Goal: Task Accomplishment & Management: Complete application form

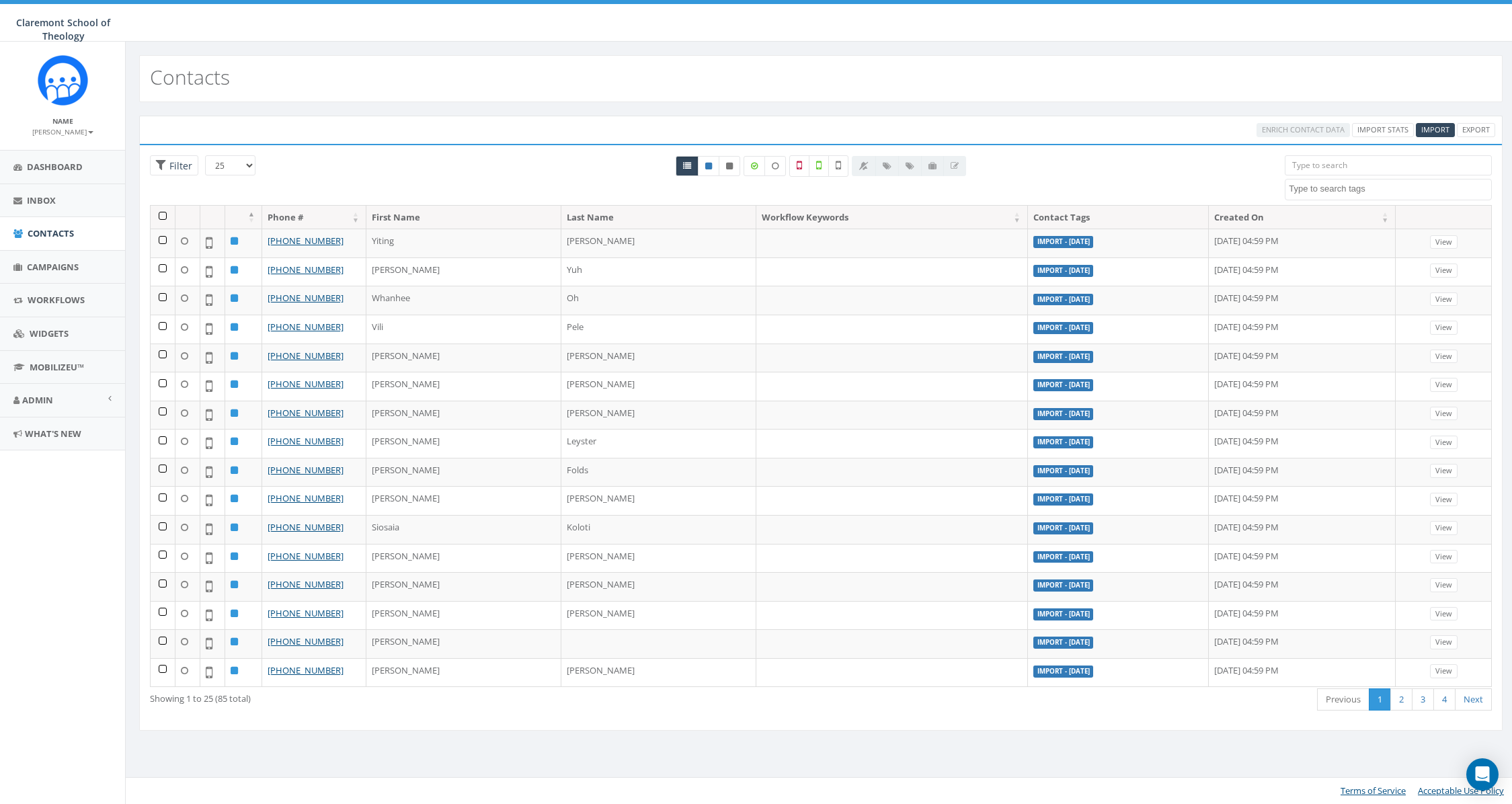
select select
click at [1377, 134] on link "Import Stats" at bounding box center [1383, 130] width 62 height 15
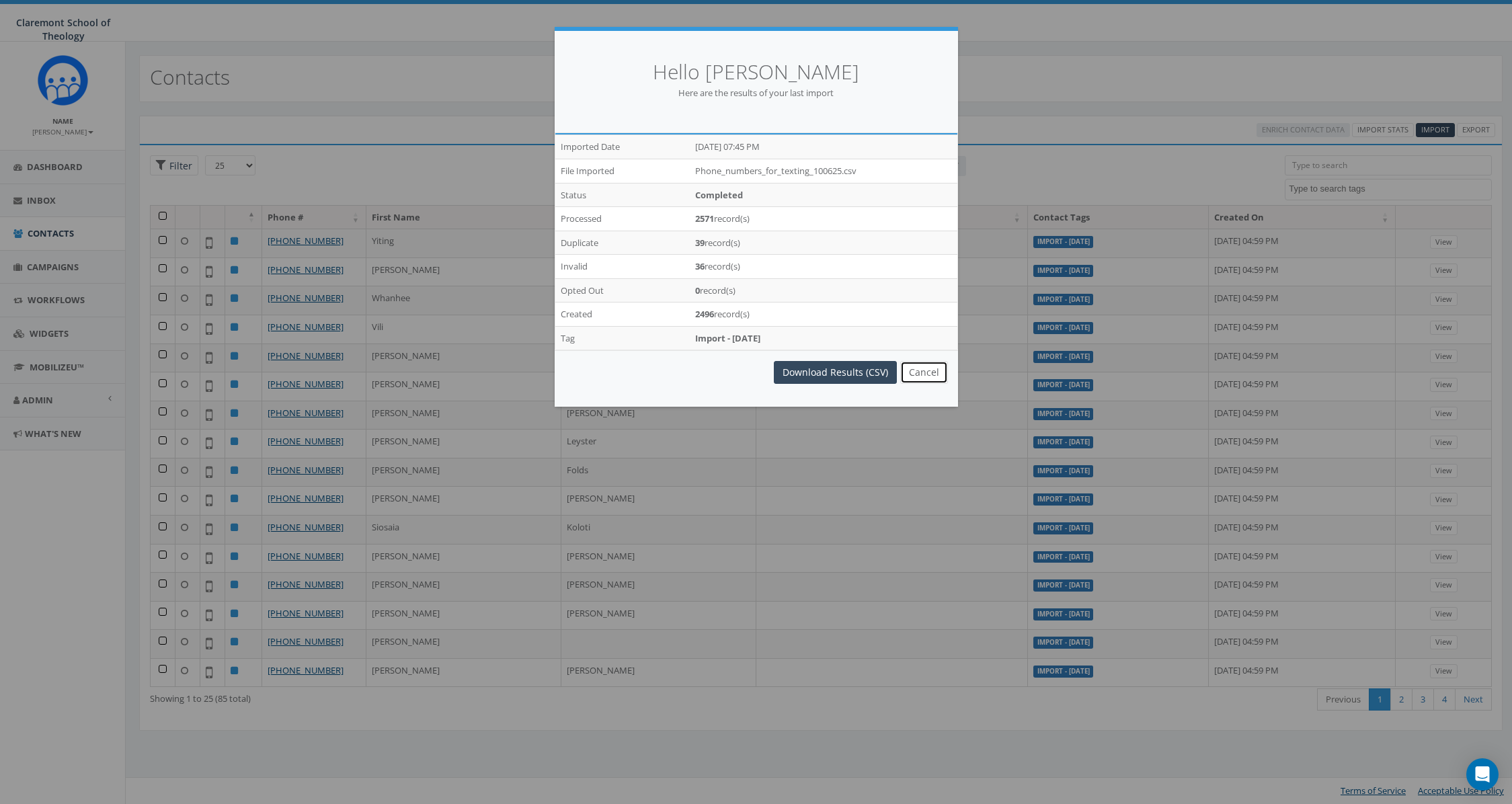
click at [931, 369] on button "Cancel" at bounding box center [923, 373] width 48 height 23
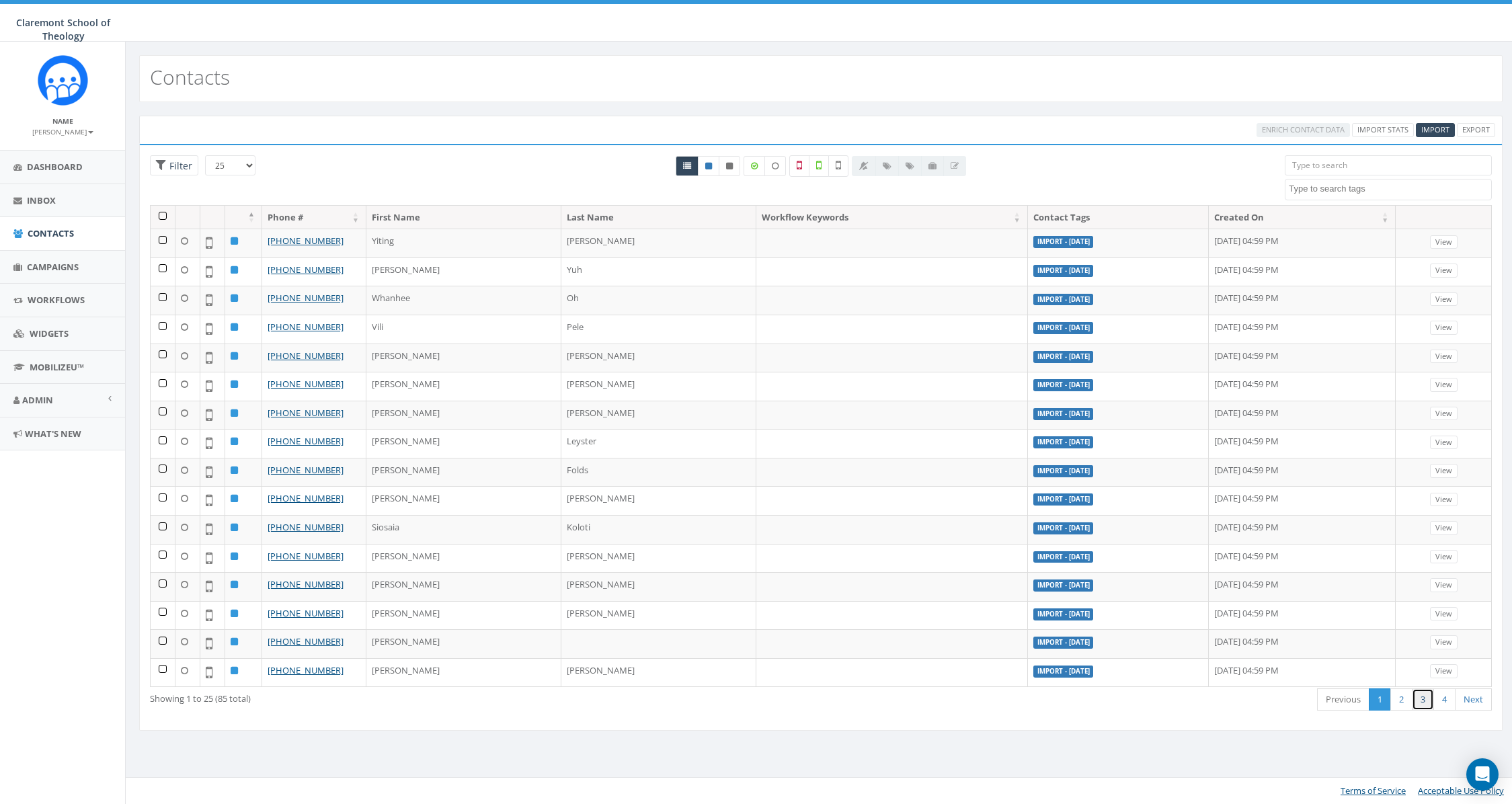
click at [1417, 694] on link "3" at bounding box center [1423, 699] width 22 height 22
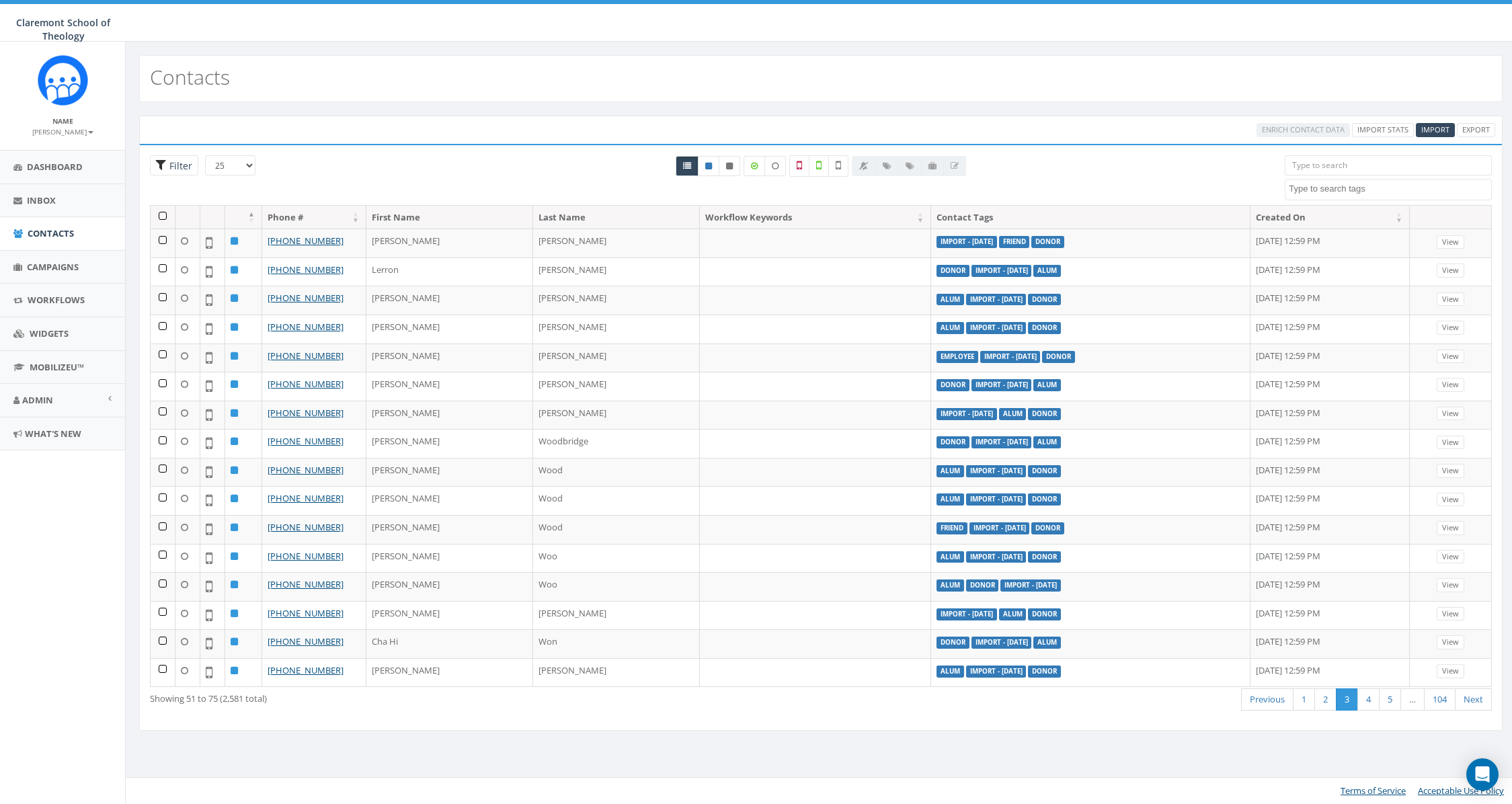
click at [182, 166] on span "Filter" at bounding box center [179, 165] width 26 height 13
radio input "true"
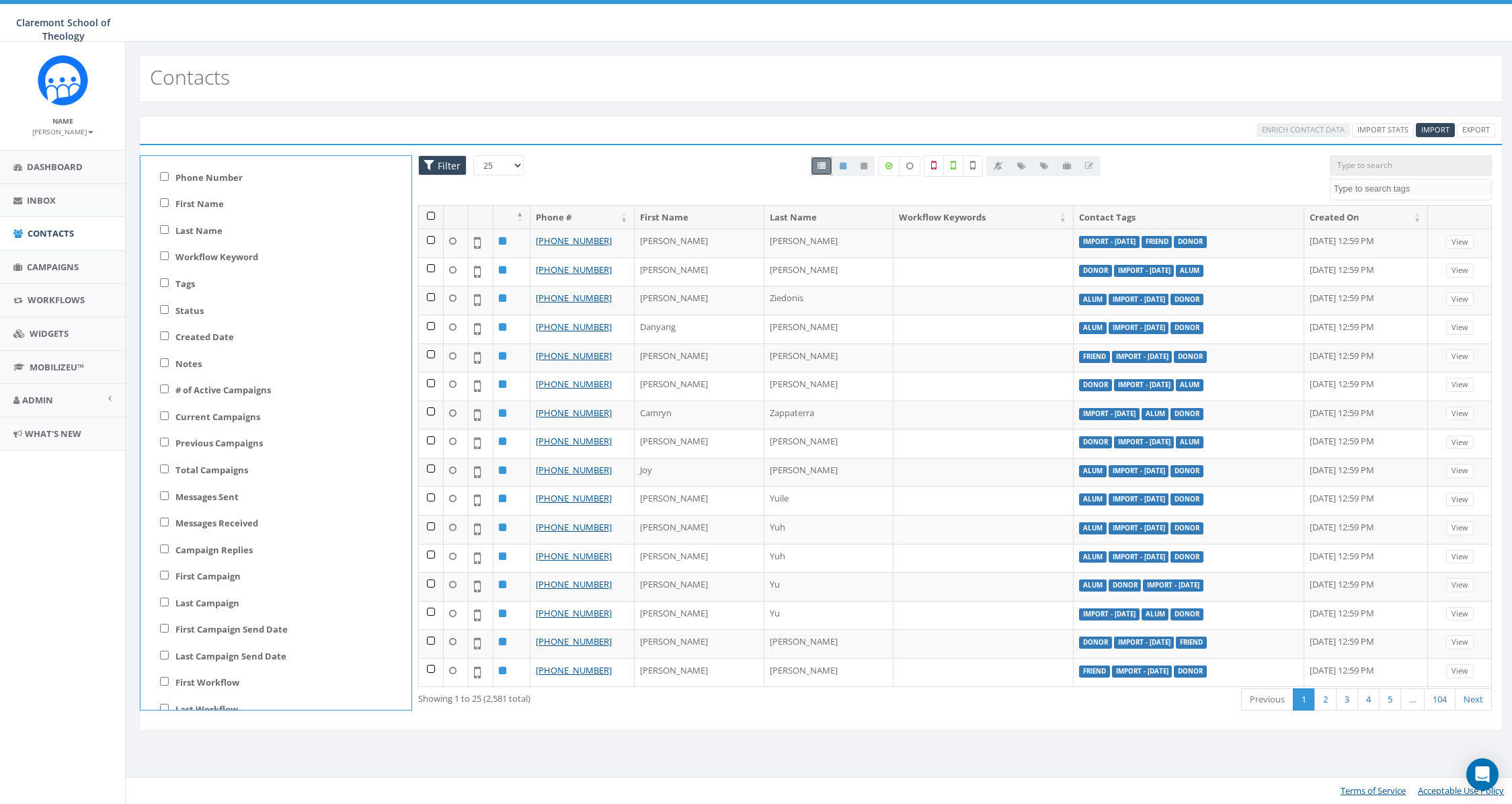
click at [436, 170] on span "Filter" at bounding box center [446, 165] width 26 height 13
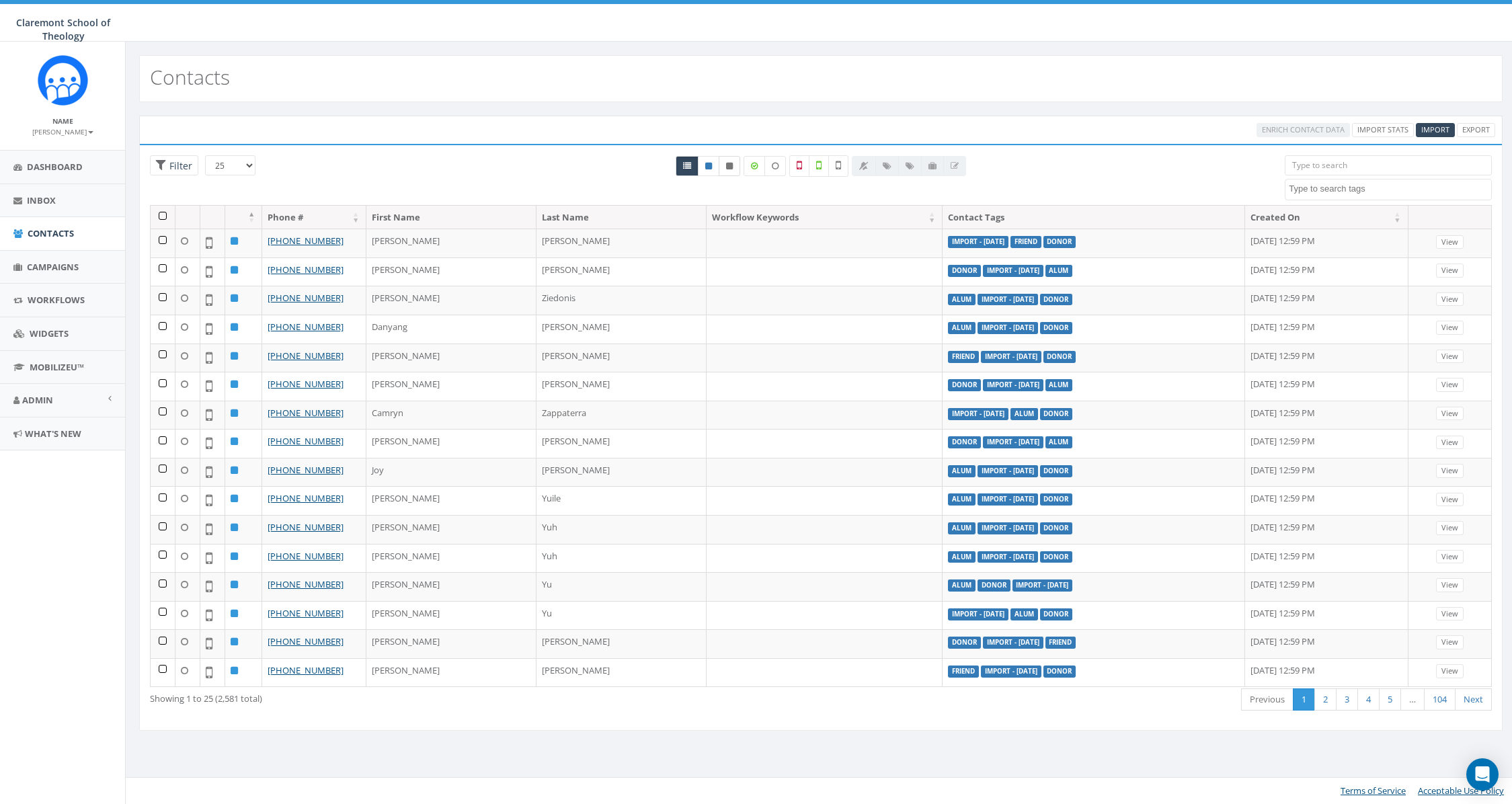
click at [730, 167] on icon at bounding box center [729, 166] width 7 height 8
radio input "true"
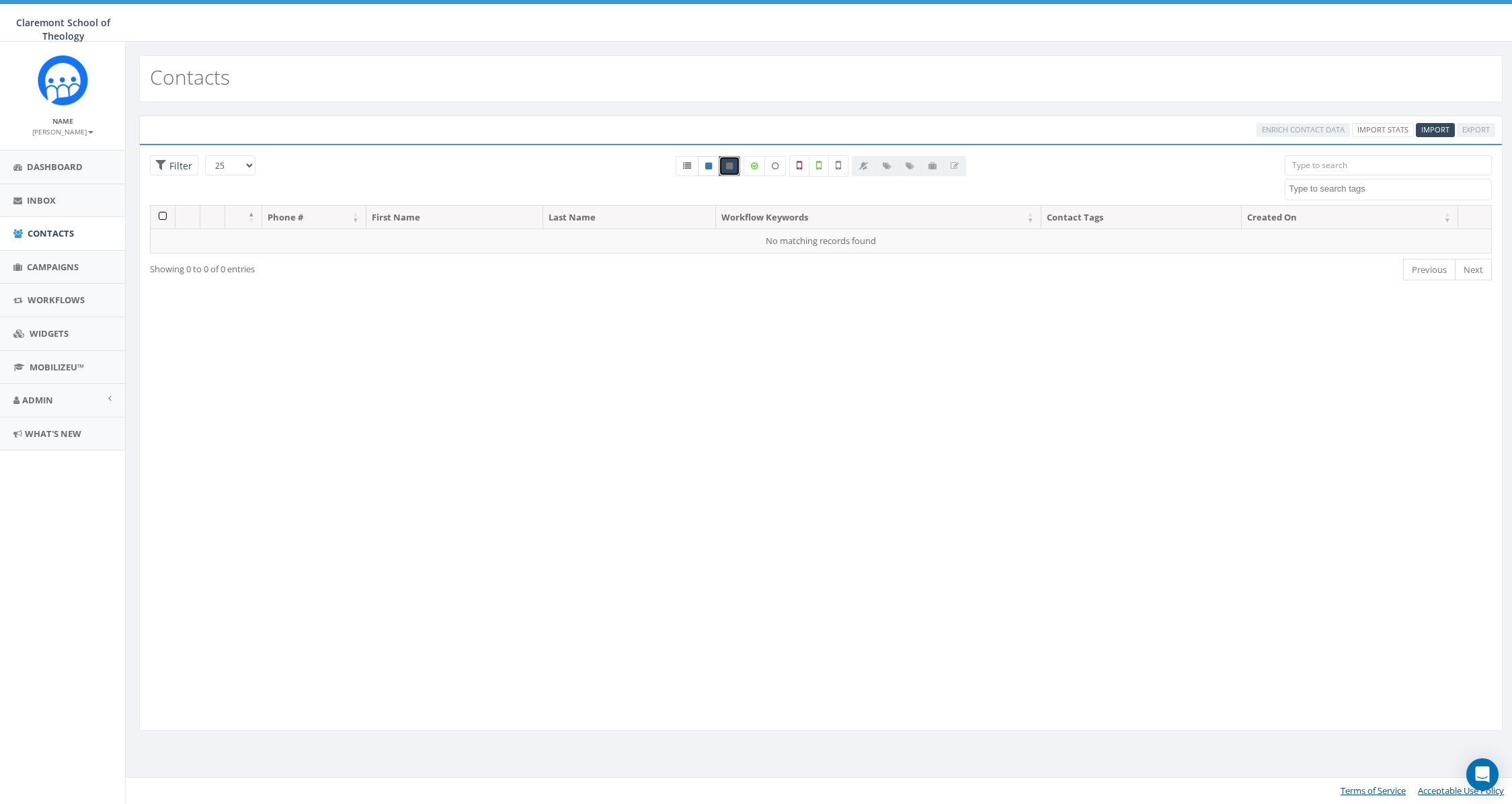
click at [712, 169] on link at bounding box center [708, 166] width 21 height 20
radio input "true"
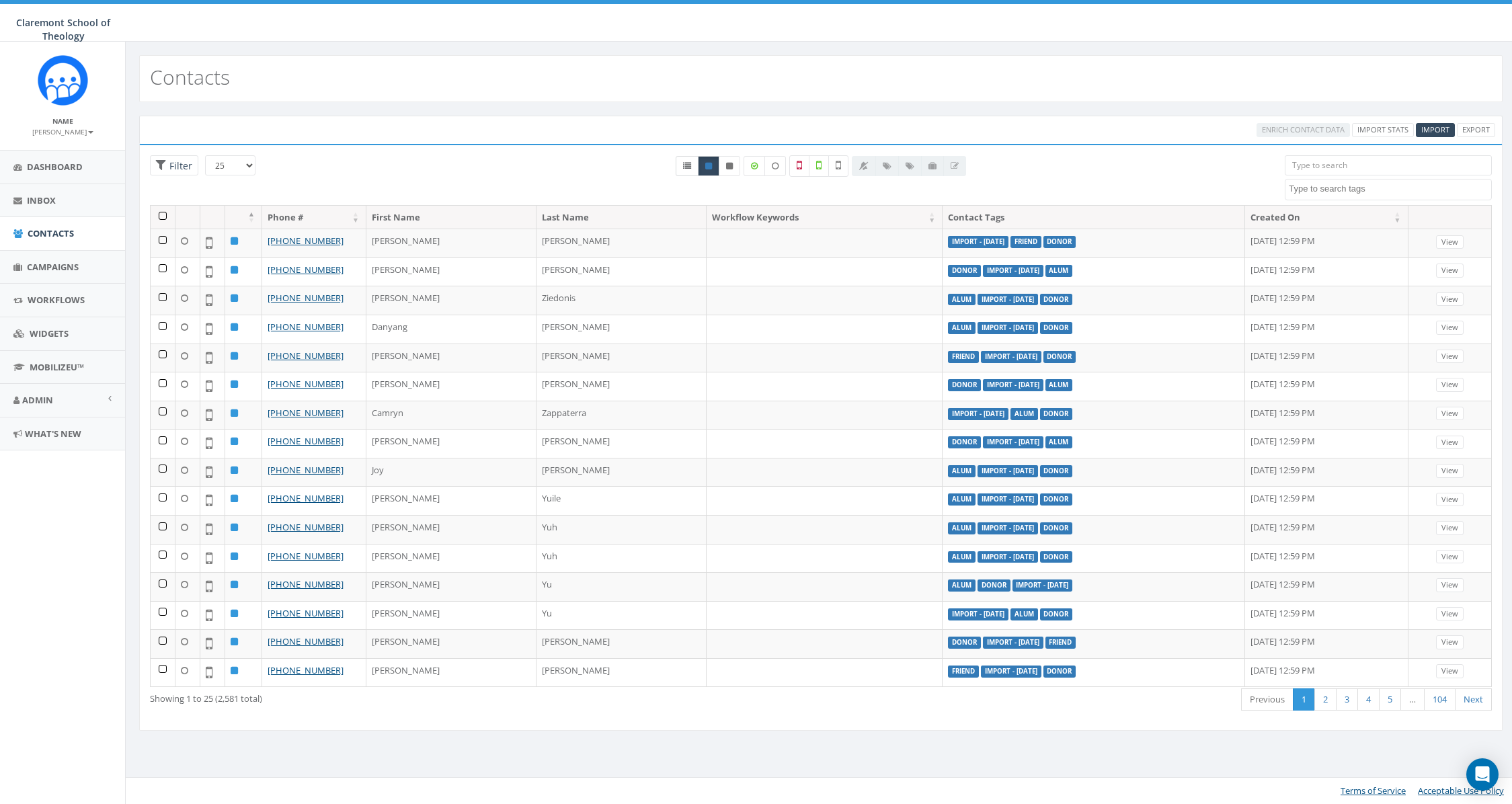
click at [686, 169] on icon at bounding box center [687, 166] width 8 height 8
radio input "true"
click at [1430, 130] on span "Import" at bounding box center [1434, 129] width 28 height 10
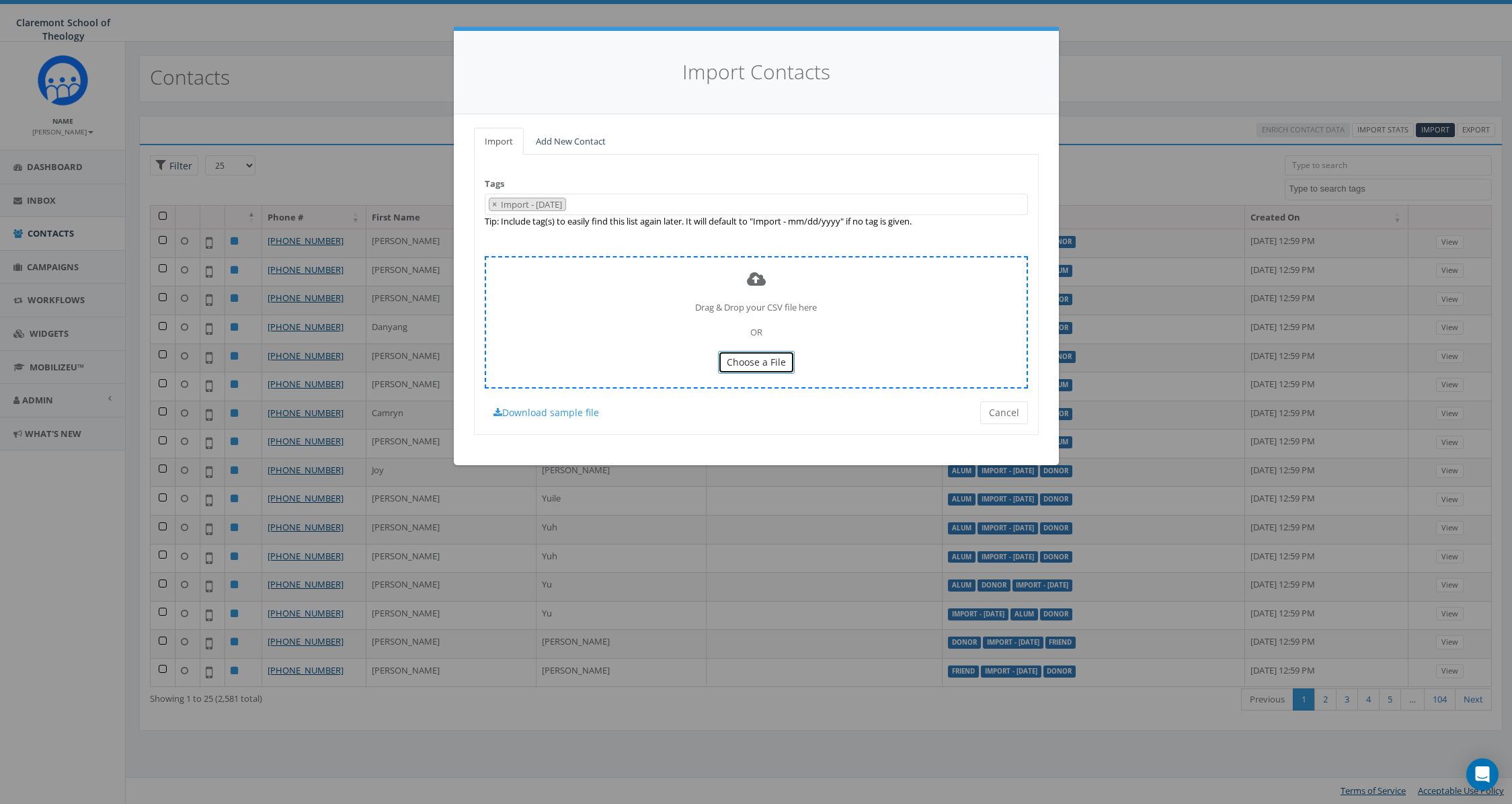
click at [761, 360] on span "Choose a File" at bounding box center [756, 361] width 59 height 13
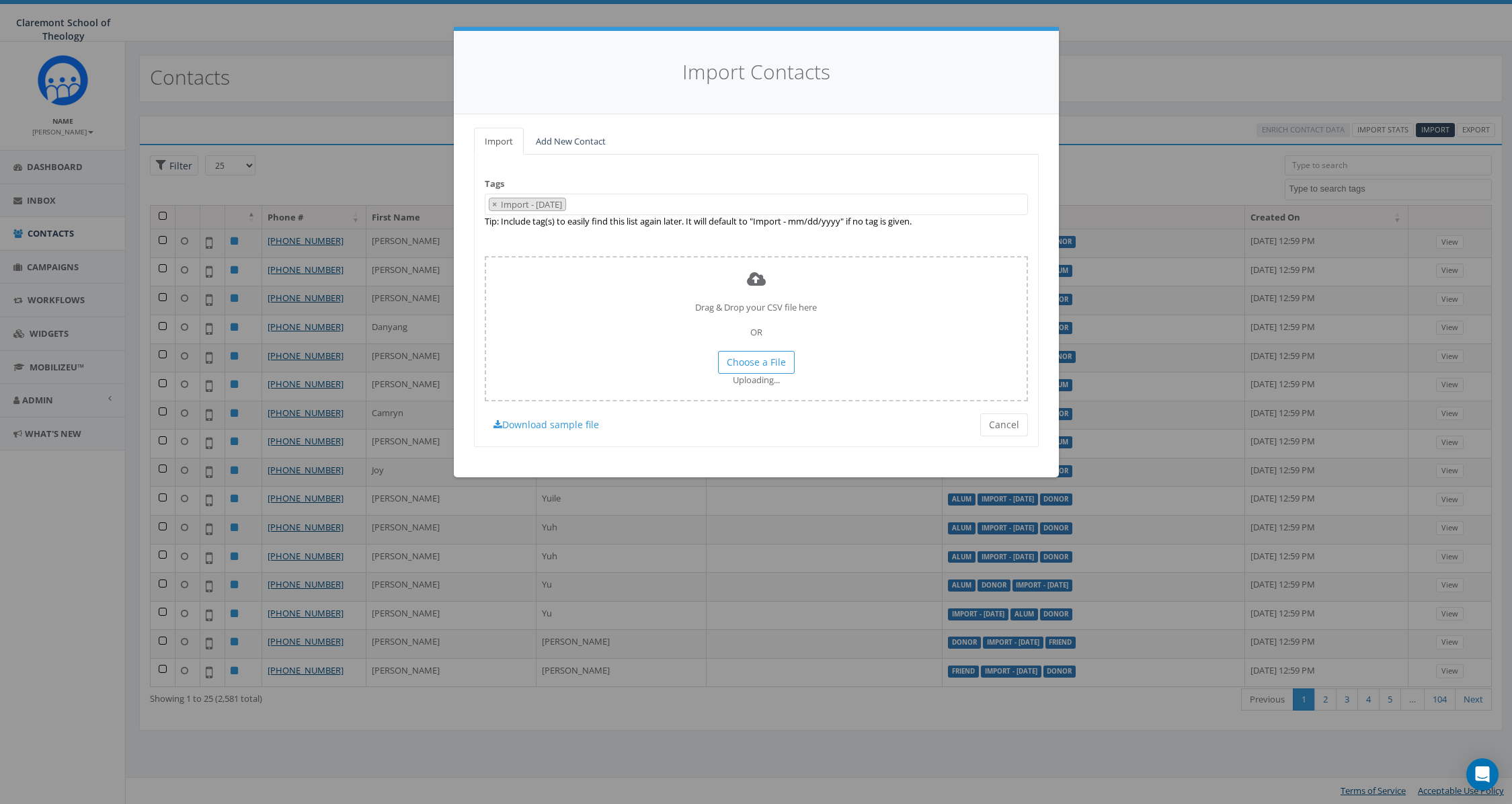
click at [625, 205] on span "× Import - [DATE]" at bounding box center [756, 204] width 543 height 22
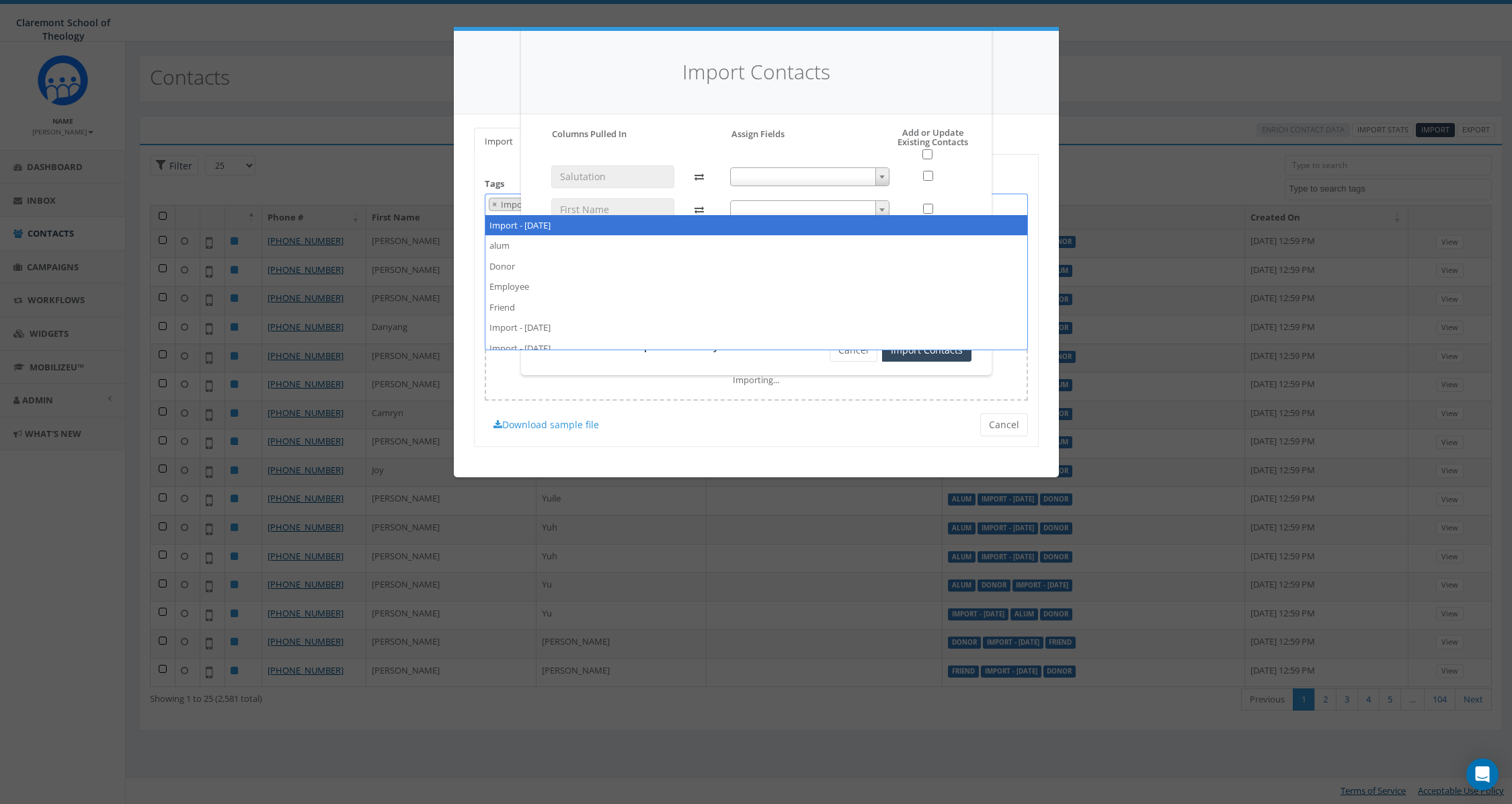
click at [668, 159] on div "Please accept policy to proceed Please map phone number field to proceed Column…" at bounding box center [756, 245] width 430 height 234
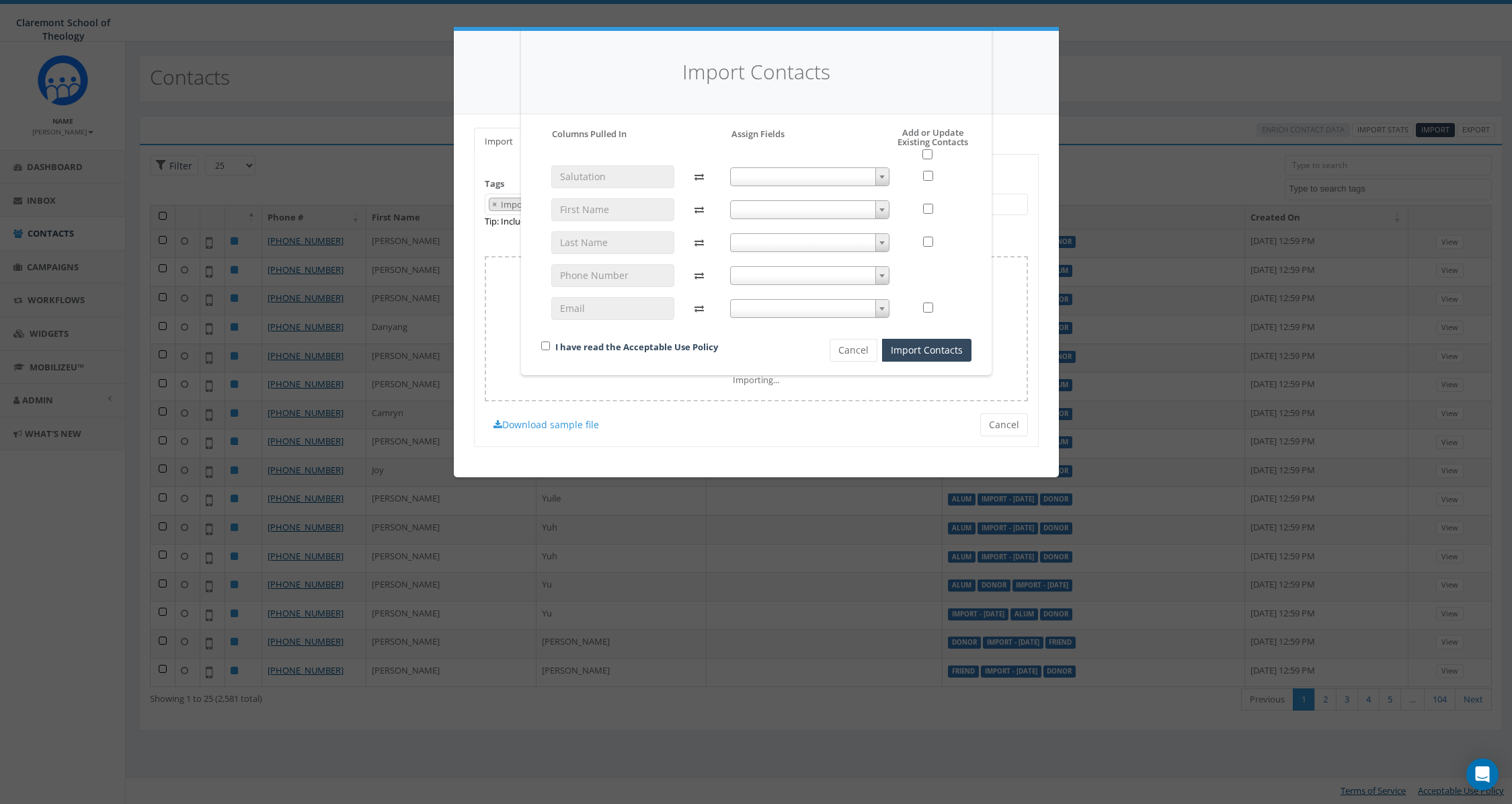
click at [782, 178] on span at bounding box center [809, 176] width 159 height 18
click at [701, 144] on div "Please accept policy to proceed Please map phone number field to proceed Column…" at bounding box center [756, 245] width 430 height 234
click at [853, 179] on span at bounding box center [809, 176] width 159 height 18
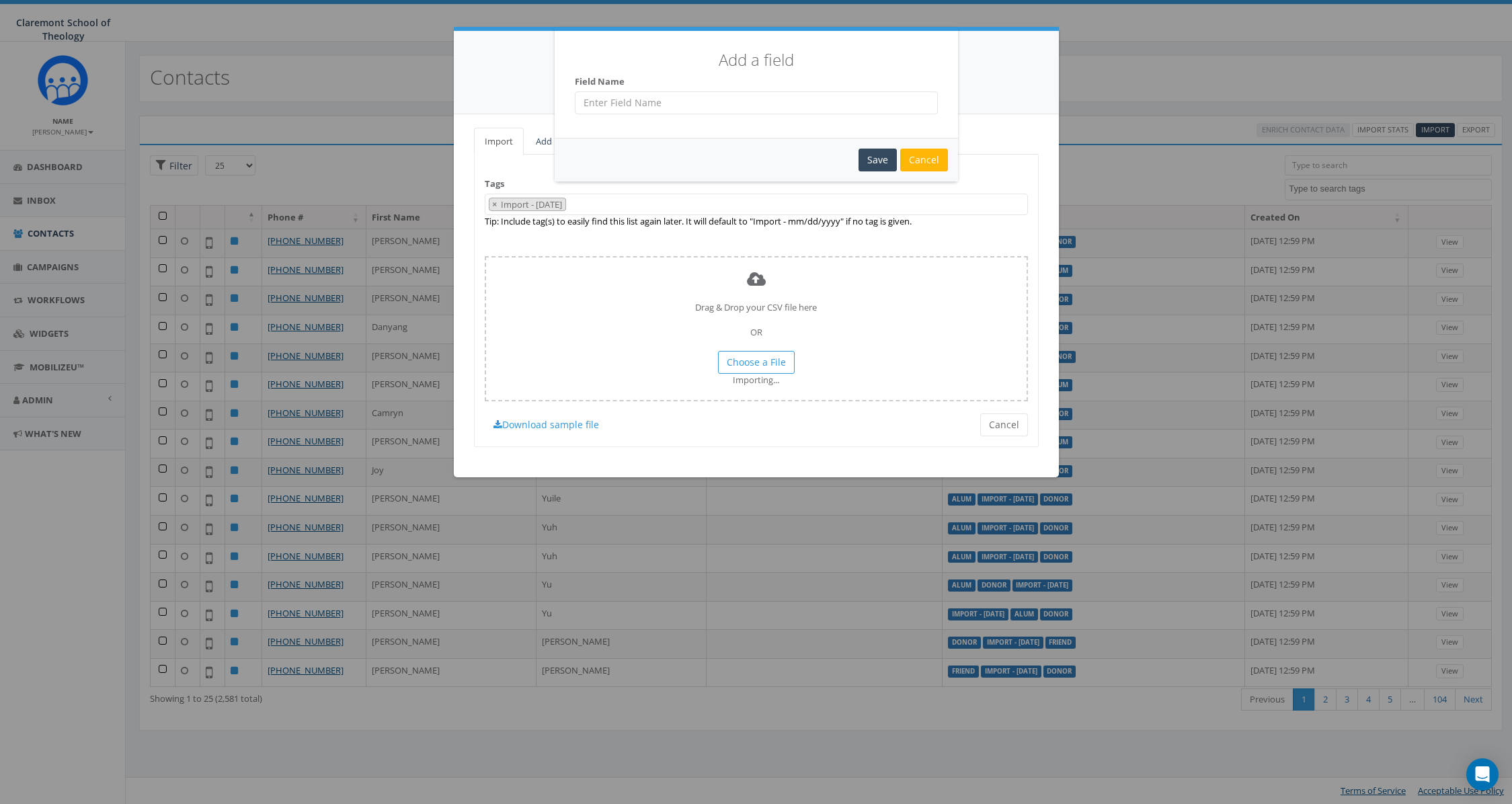
click at [653, 105] on input "text" at bounding box center [756, 103] width 363 height 23
type input "Salutation"
click at [871, 158] on div "Save" at bounding box center [876, 160] width 38 height 23
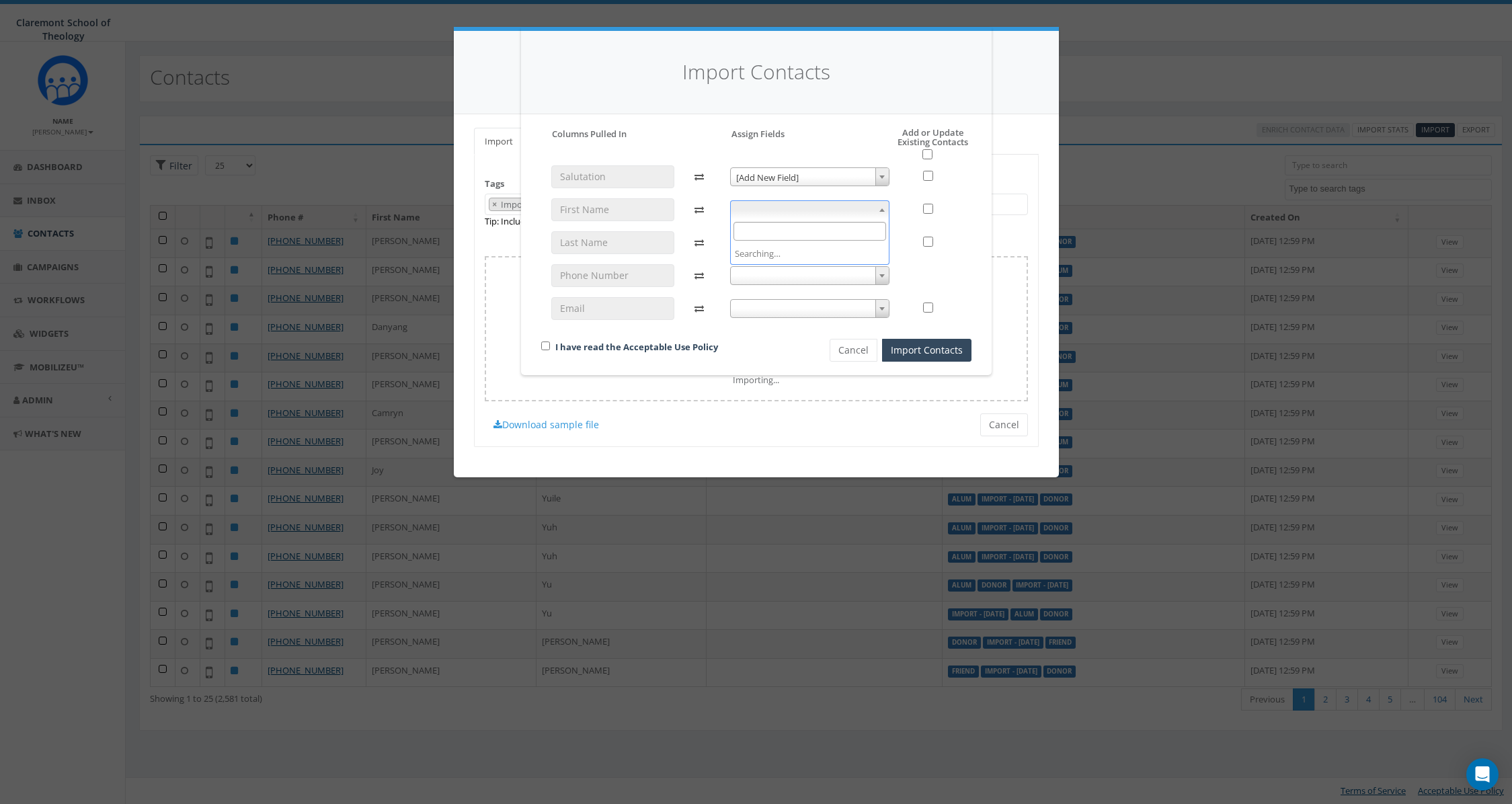
click at [803, 214] on span at bounding box center [809, 209] width 159 height 18
select select "first_name"
click at [779, 249] on span at bounding box center [809, 242] width 159 height 18
select select "last_name"
click at [777, 278] on span at bounding box center [809, 275] width 159 height 18
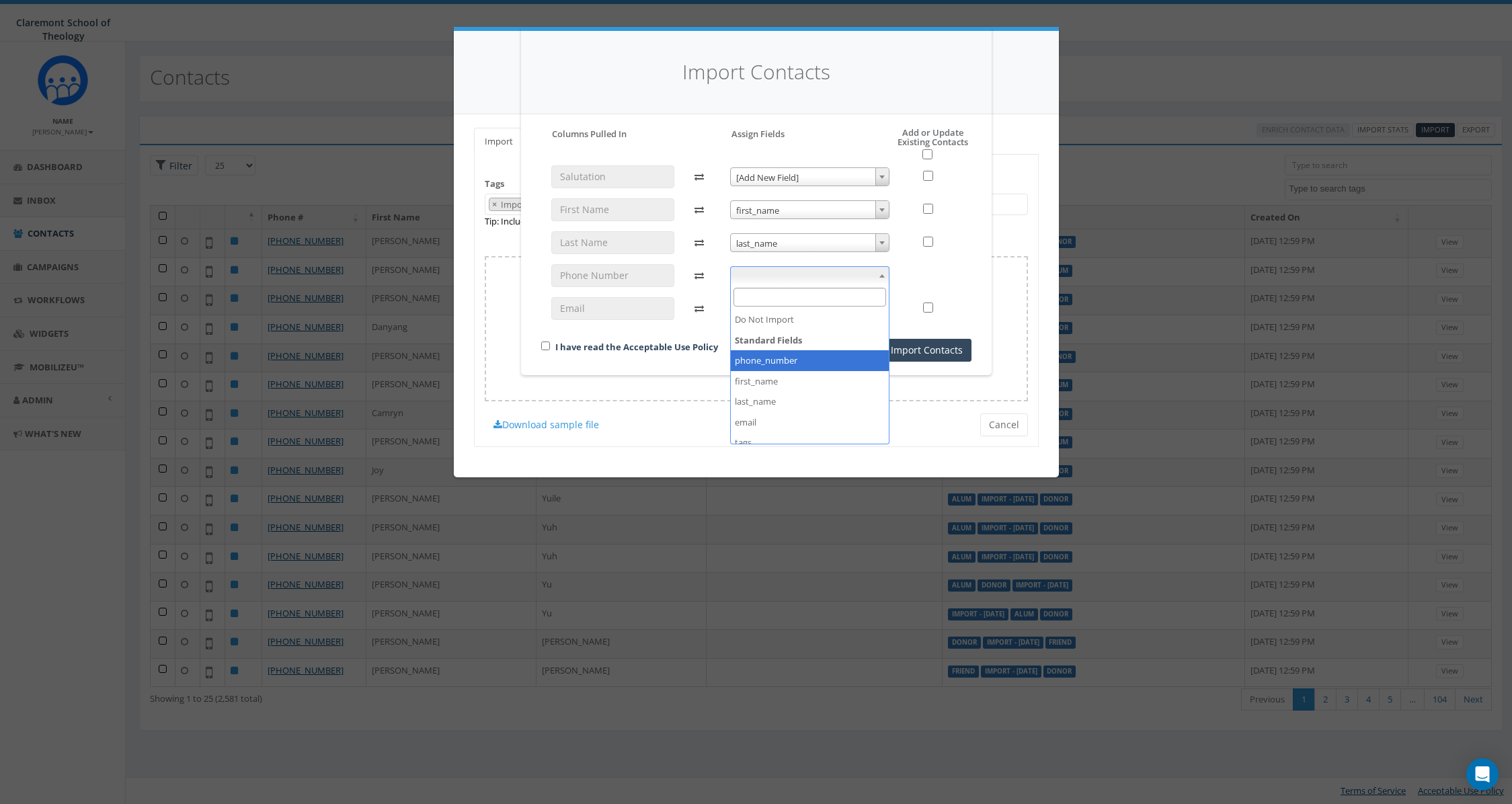
select select "phone_number"
click at [816, 305] on span at bounding box center [809, 308] width 159 height 18
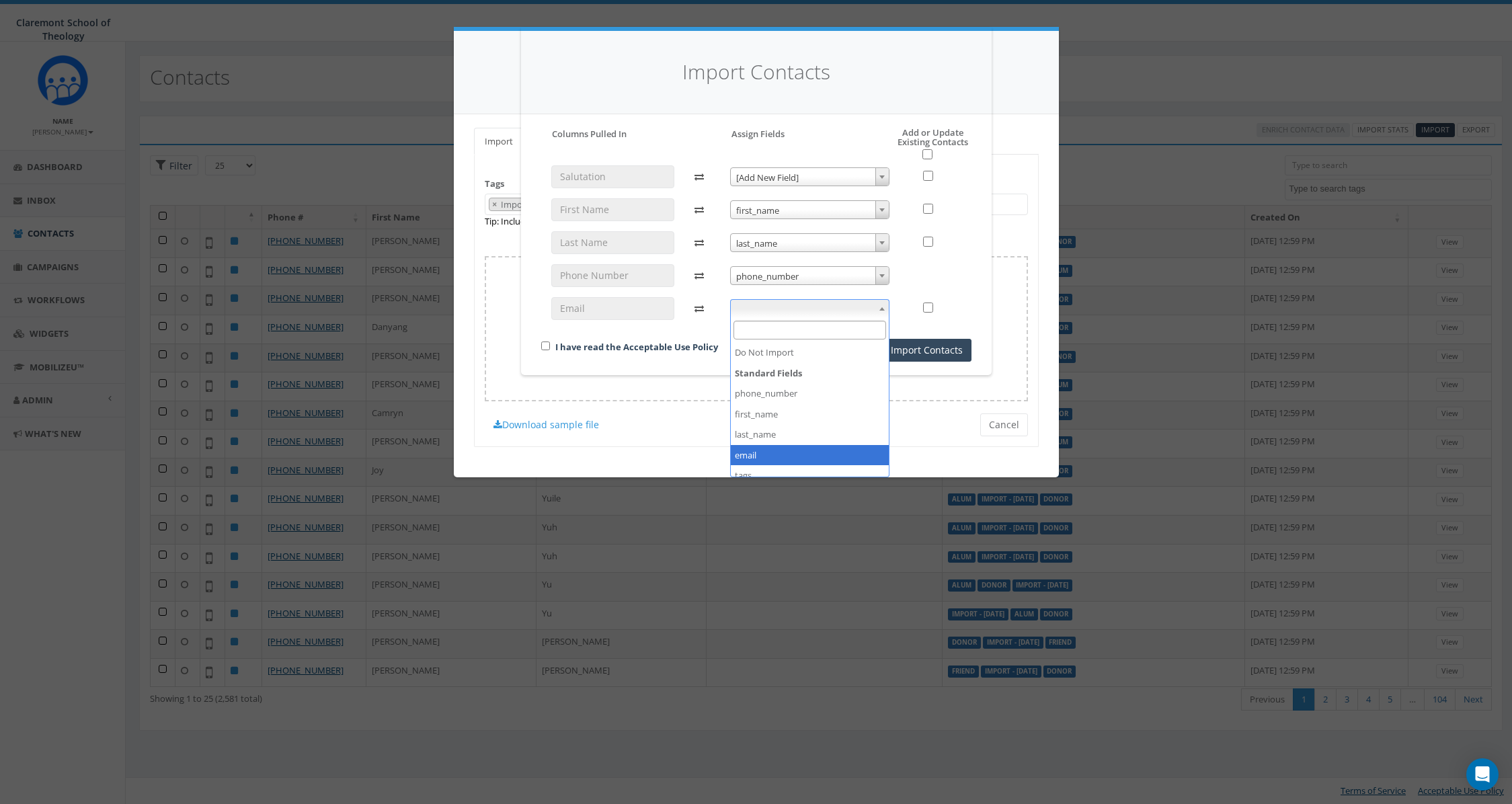
select select "email"
click at [545, 345] on input "checkbox" at bounding box center [545, 346] width 9 height 9
checkbox input "true"
click at [856, 351] on button "Cancel" at bounding box center [853, 351] width 48 height 23
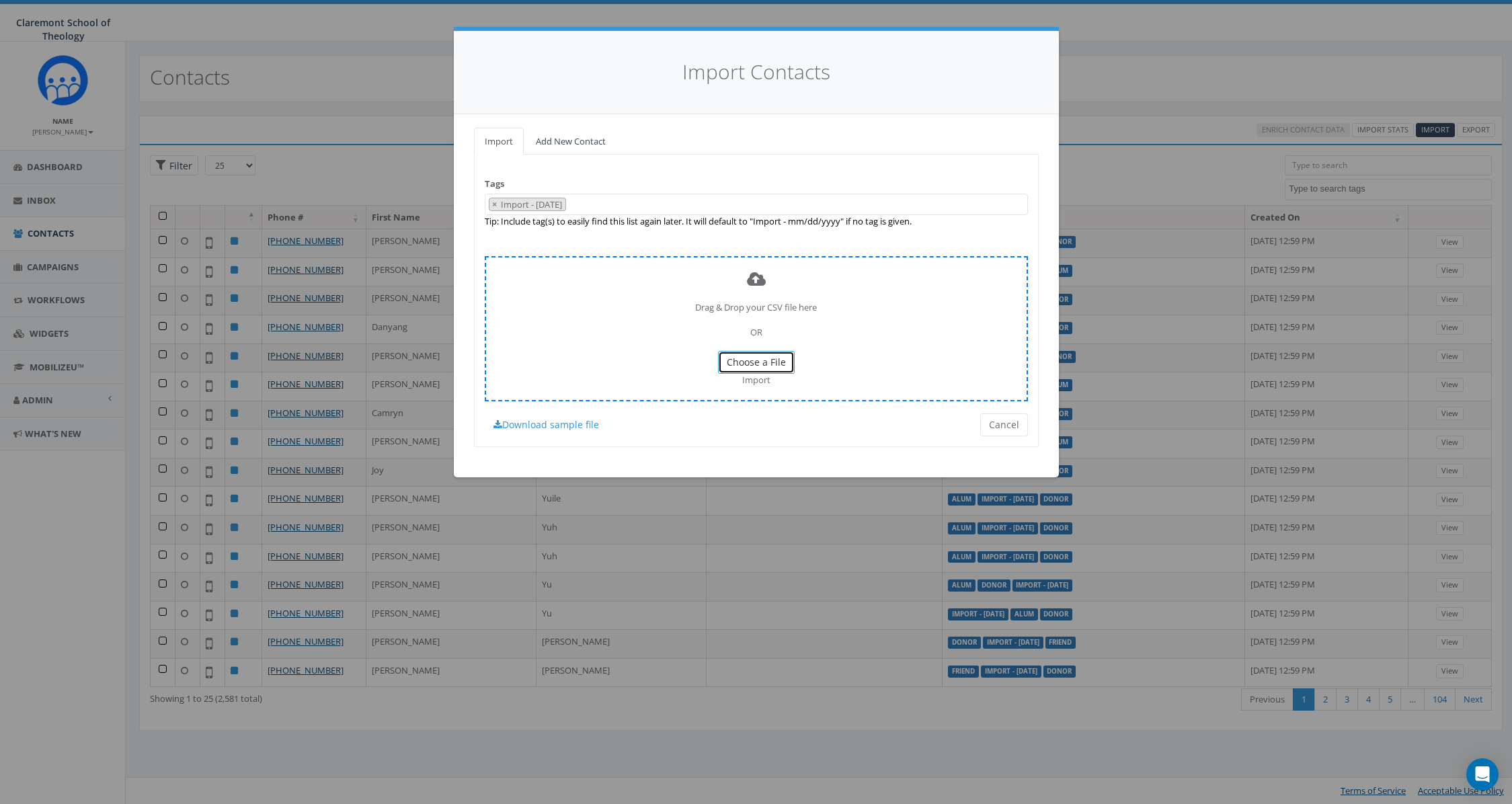
click at [738, 363] on span "Choose a File" at bounding box center [756, 361] width 59 height 13
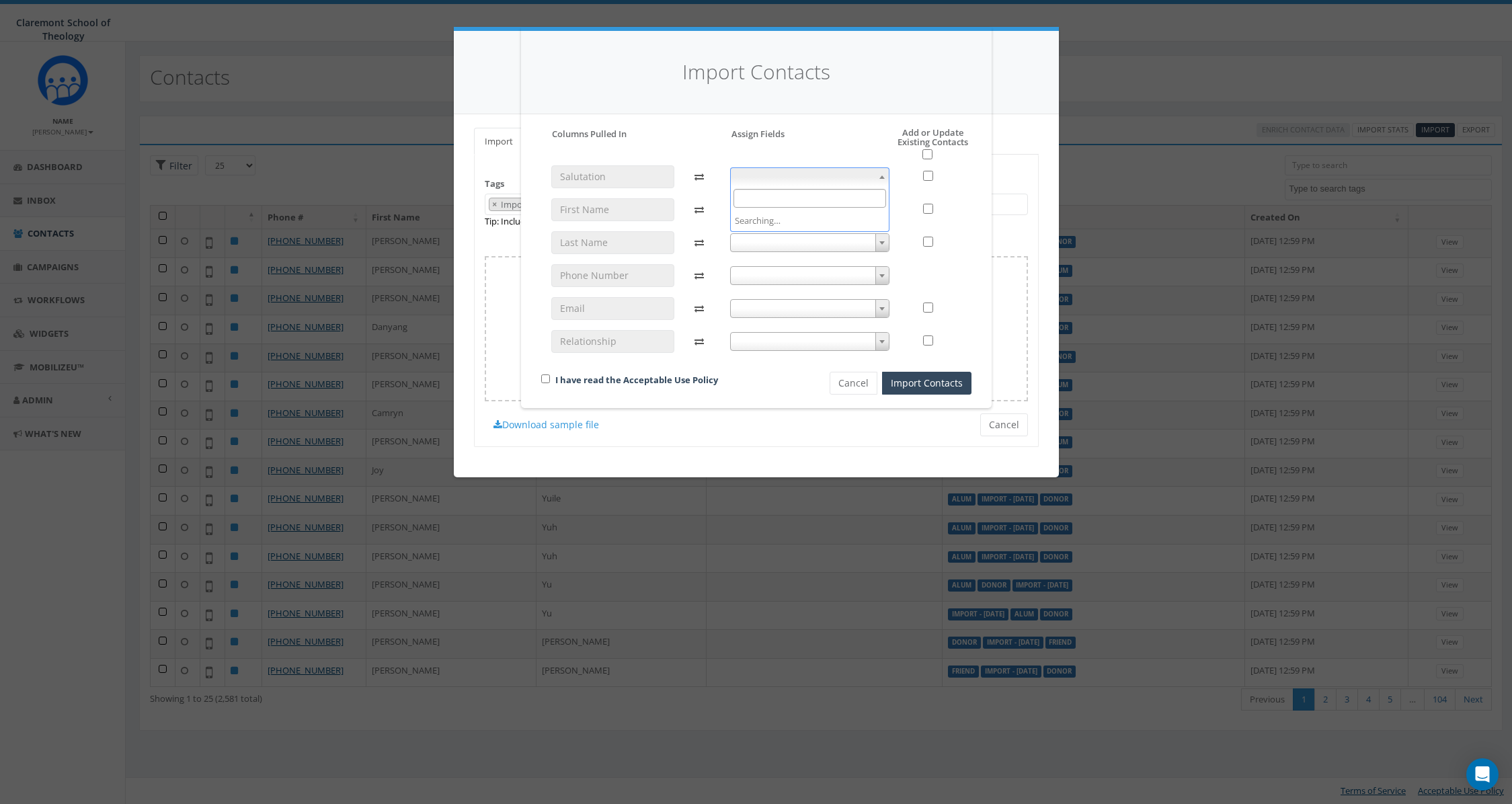
click at [763, 171] on span at bounding box center [809, 176] width 159 height 18
select select "salutation"
click at [772, 207] on span at bounding box center [809, 209] width 159 height 18
select select "first_name"
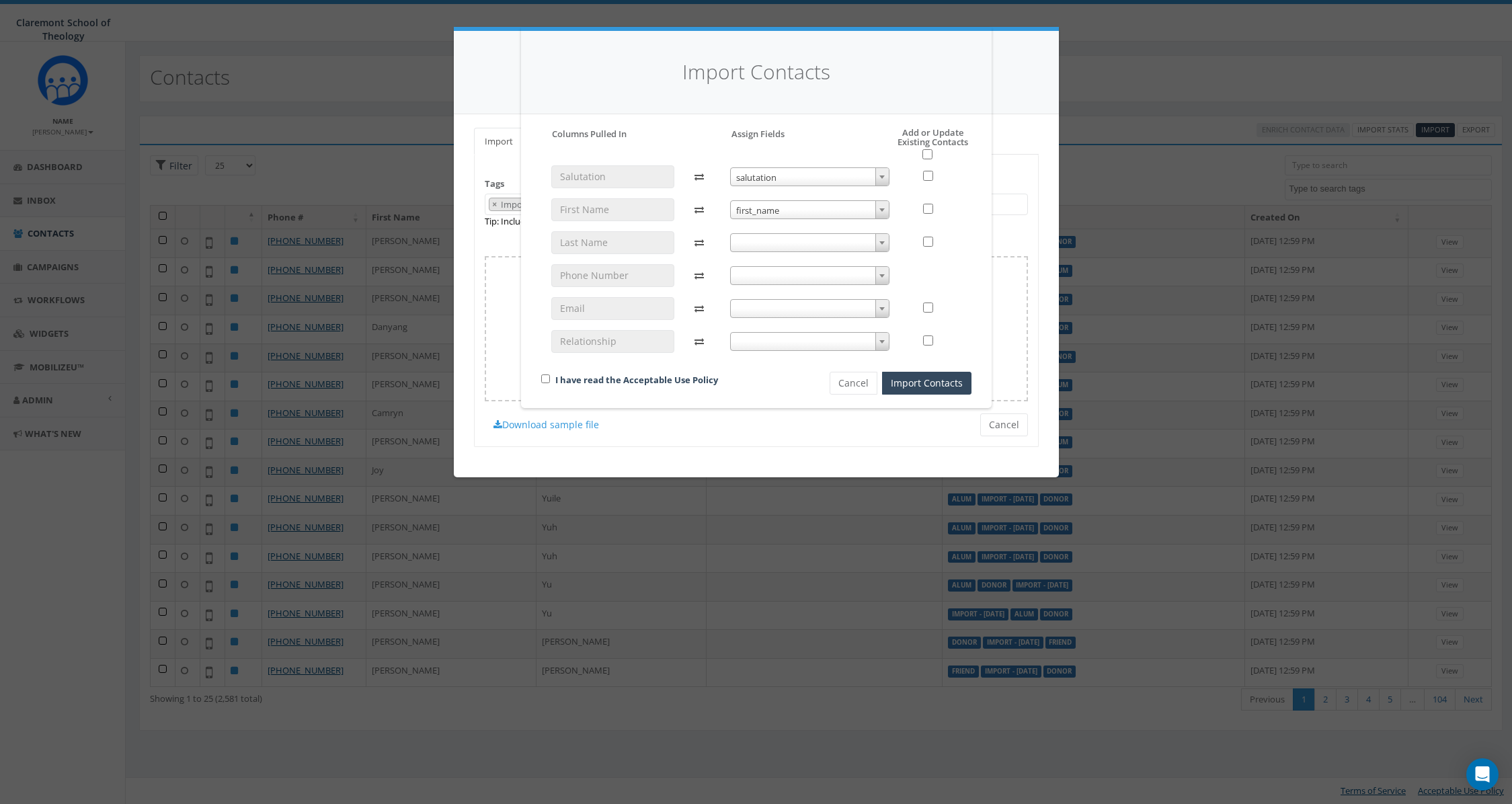
click at [777, 244] on span at bounding box center [809, 242] width 159 height 18
select select "last_name"
click at [771, 279] on span at bounding box center [809, 275] width 159 height 18
select select "phone_number"
click at [775, 310] on span at bounding box center [809, 308] width 159 height 18
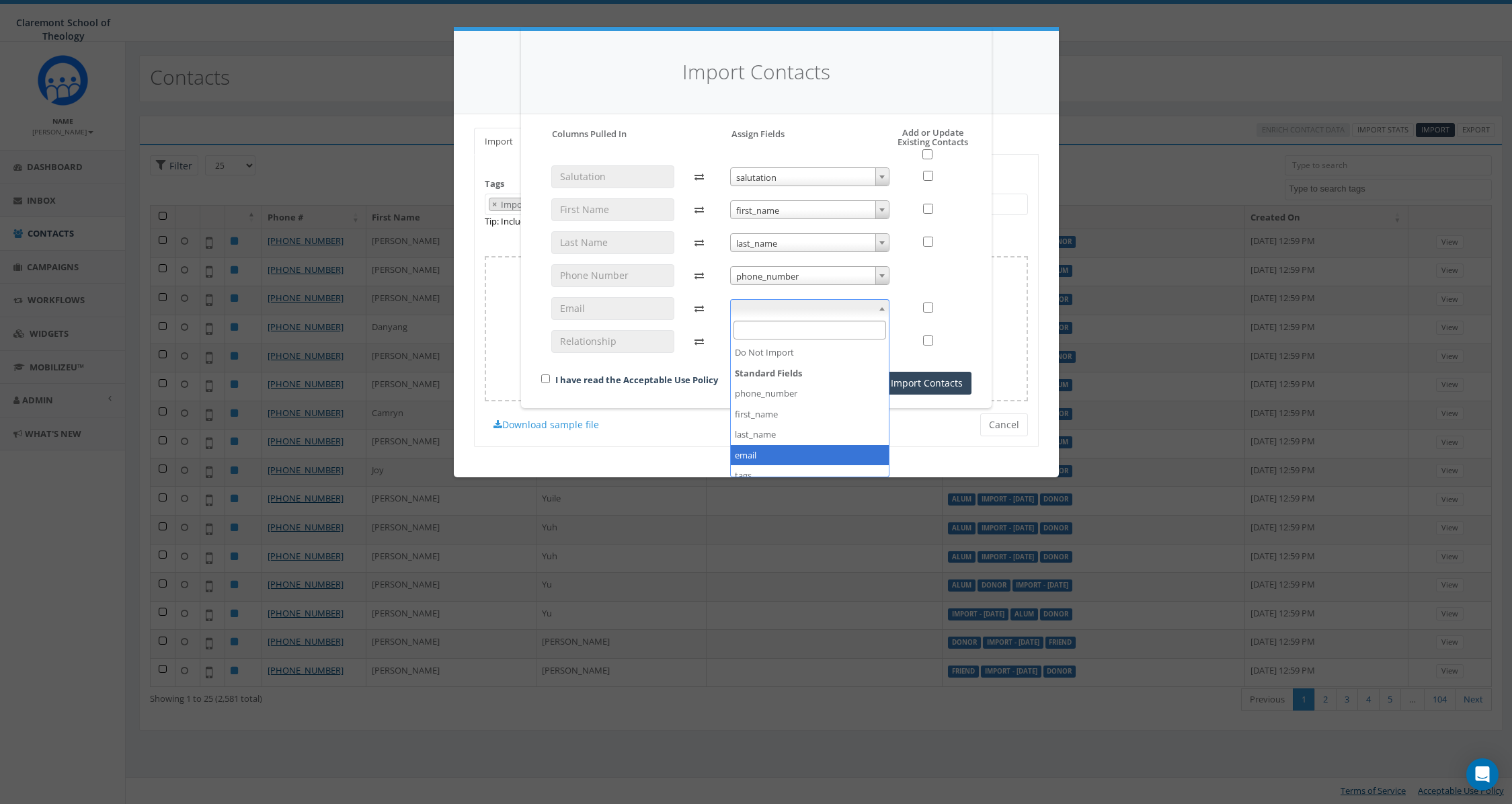
select select "email"
click at [777, 341] on span at bounding box center [809, 341] width 159 height 18
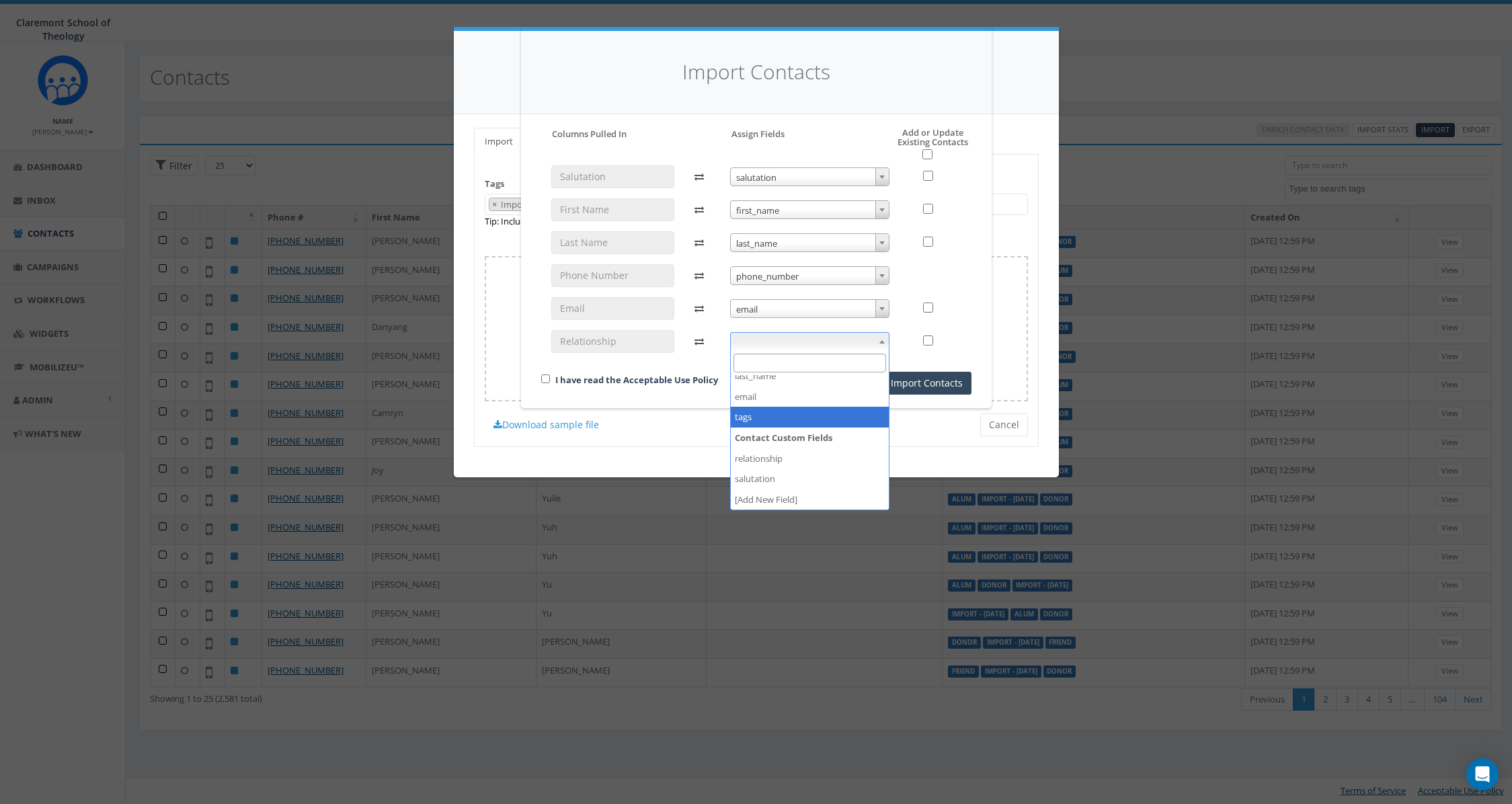
select select "tags"
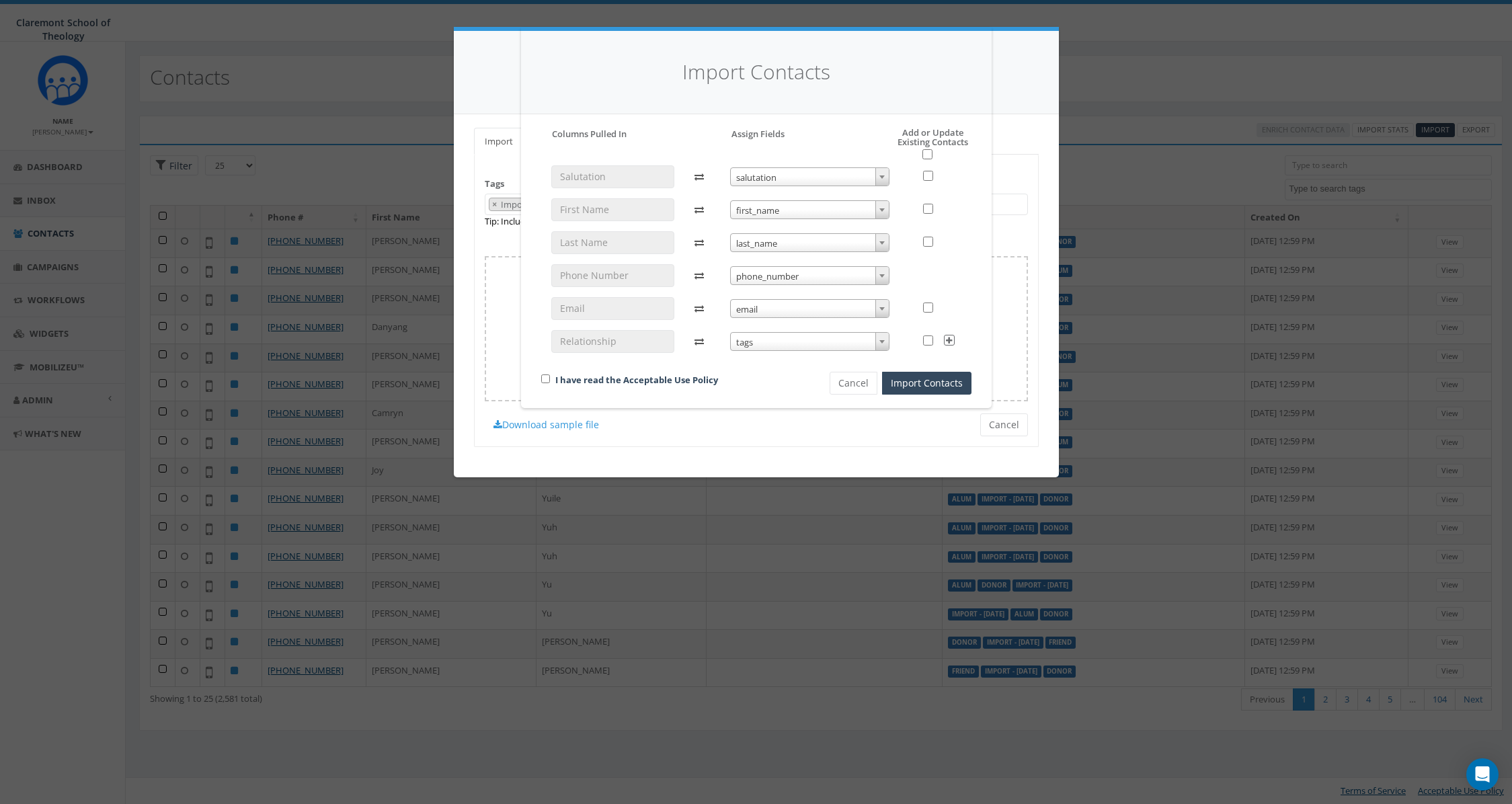
click at [947, 344] on icon at bounding box center [948, 340] width 11 height 11
click at [546, 380] on input "checkbox" at bounding box center [545, 379] width 9 height 9
checkbox input "true"
click at [856, 383] on button "Cancel" at bounding box center [853, 384] width 48 height 23
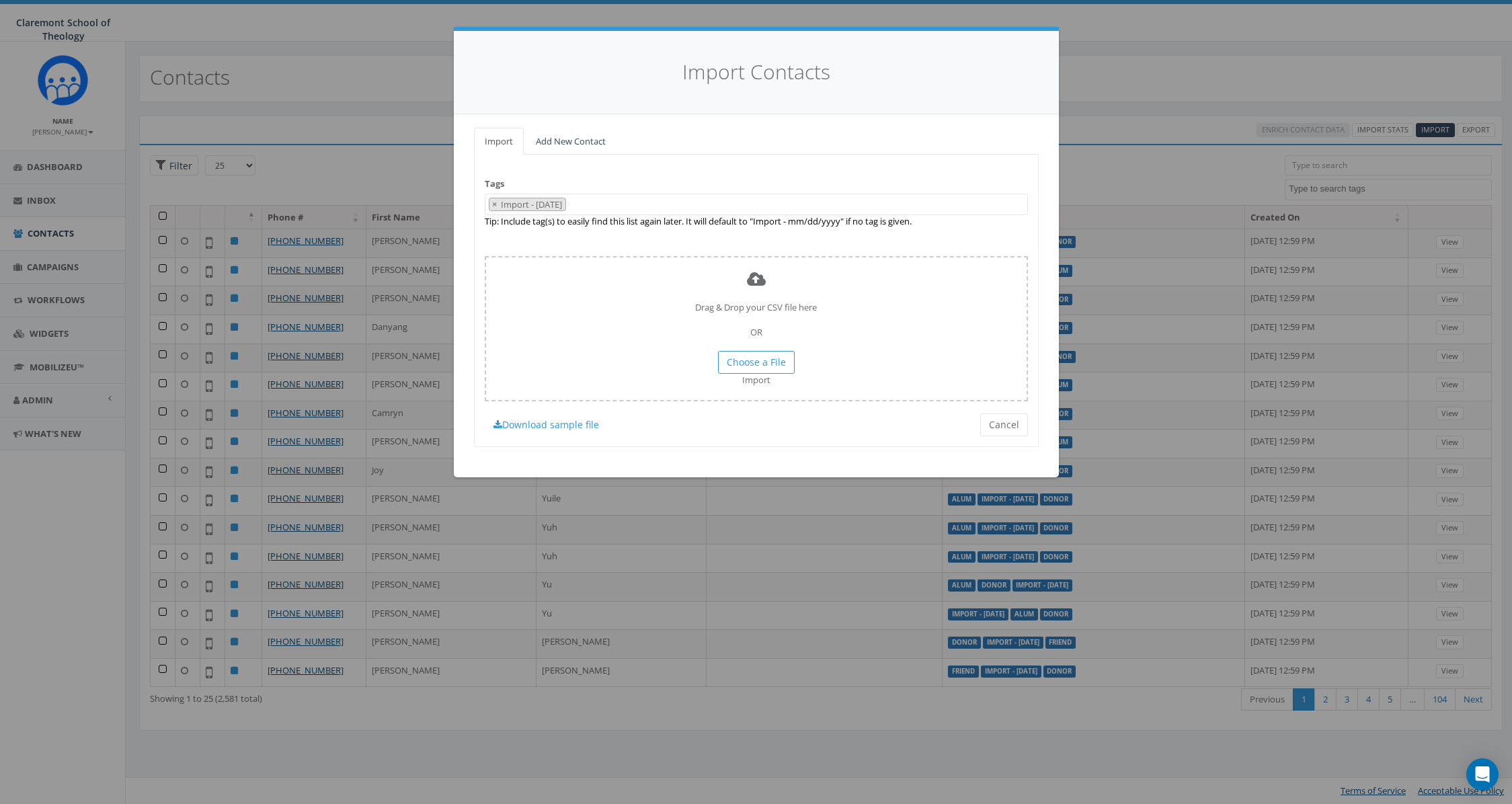
click at [618, 214] on span "× Import - [DATE]" at bounding box center [756, 204] width 543 height 22
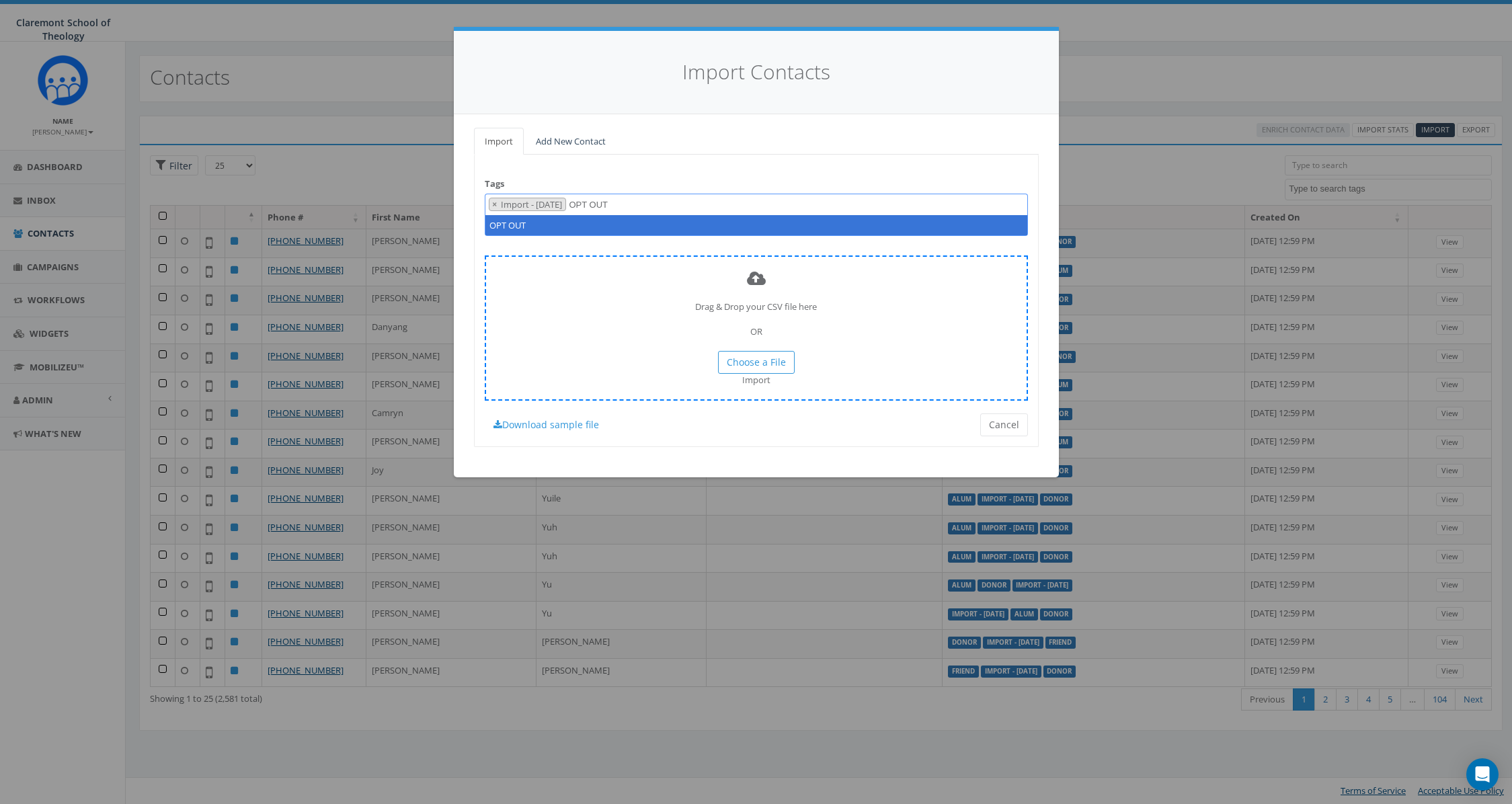
type textarea "OPT OUT"
click at [537, 285] on div "Drag & Drop your CSV file here OR Choose a File Import" at bounding box center [756, 328] width 543 height 146
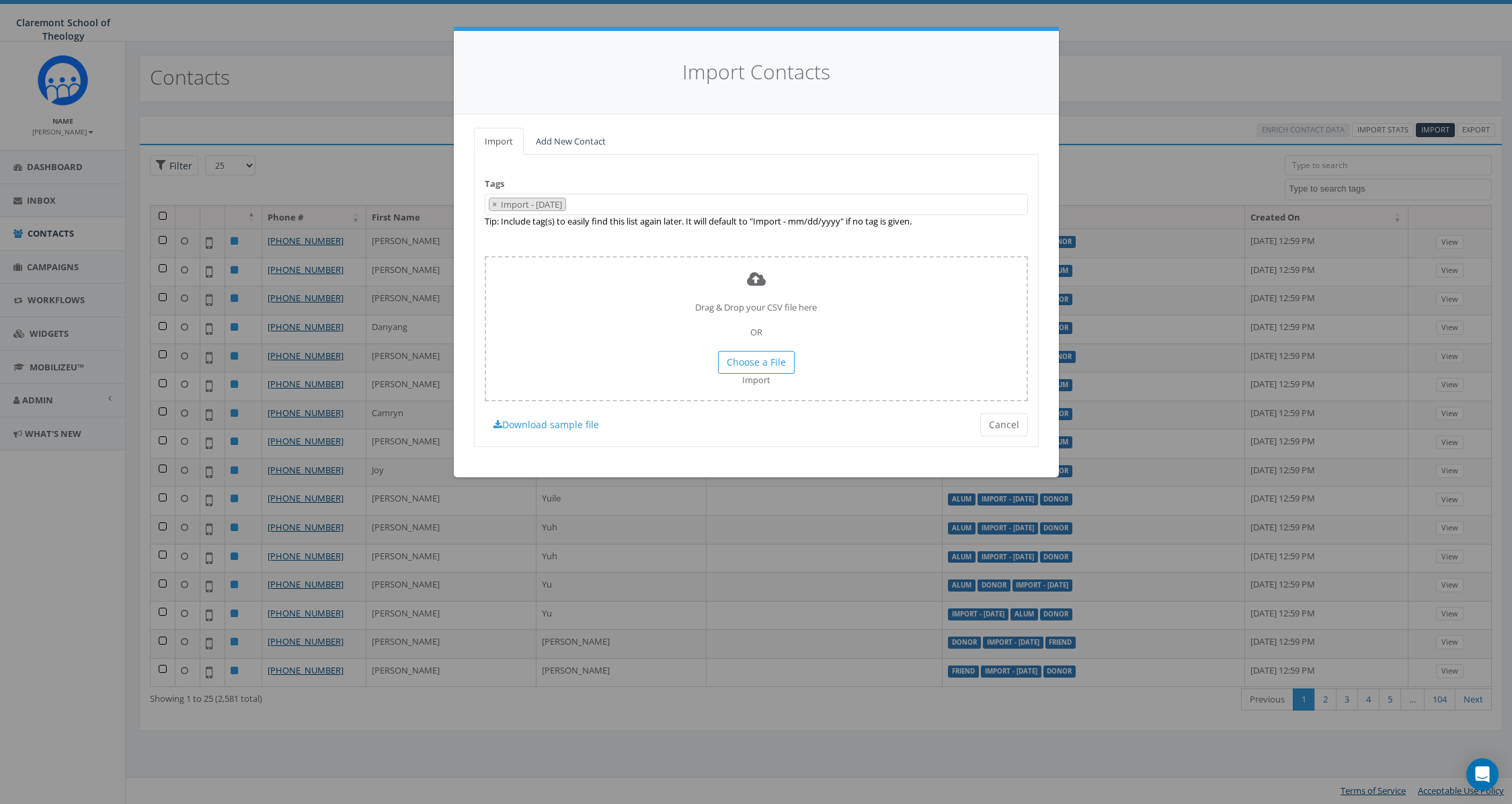
click at [657, 197] on span "× Import - [DATE]" at bounding box center [756, 204] width 543 height 22
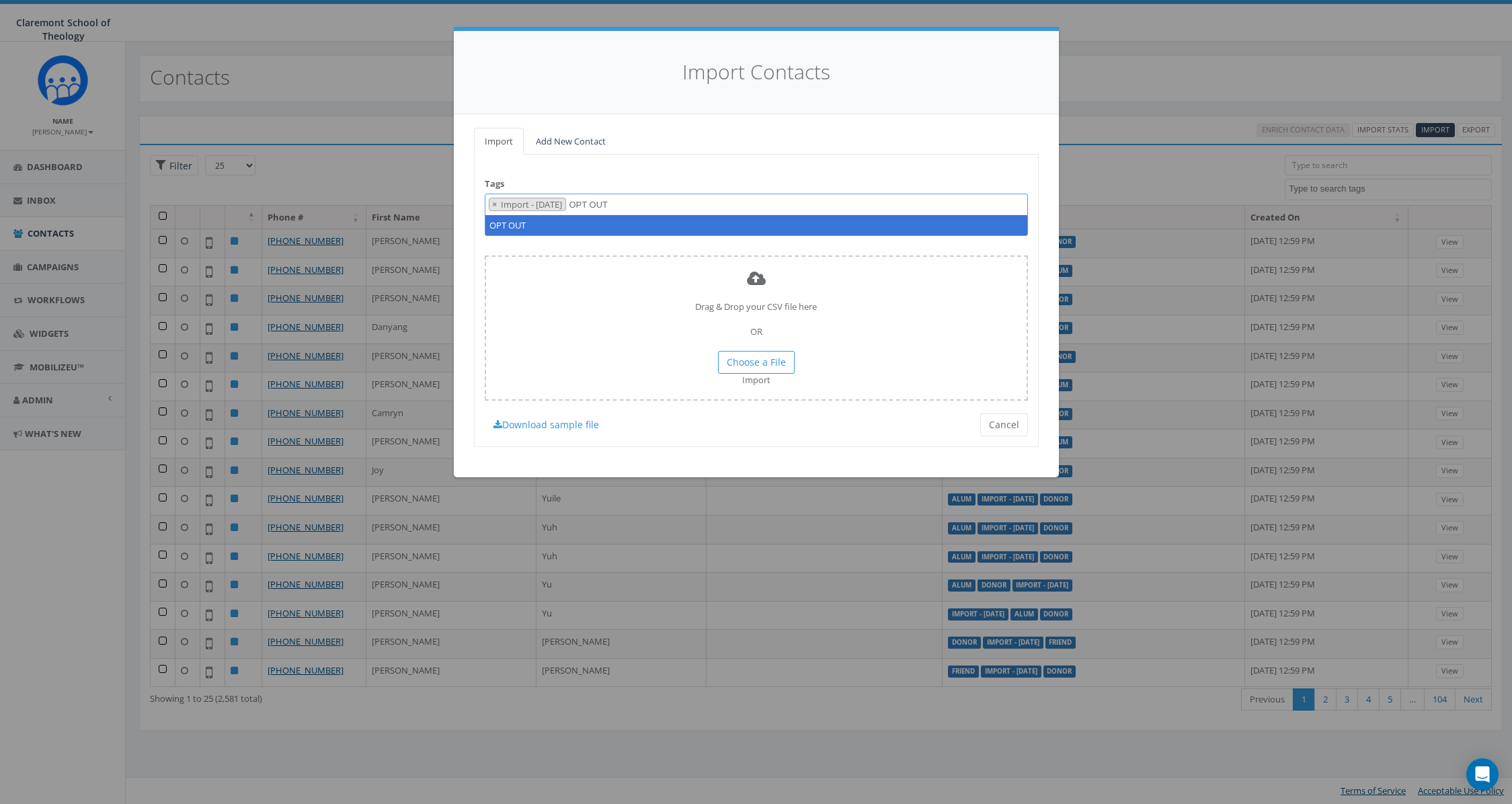
type textarea "OPT OUT"
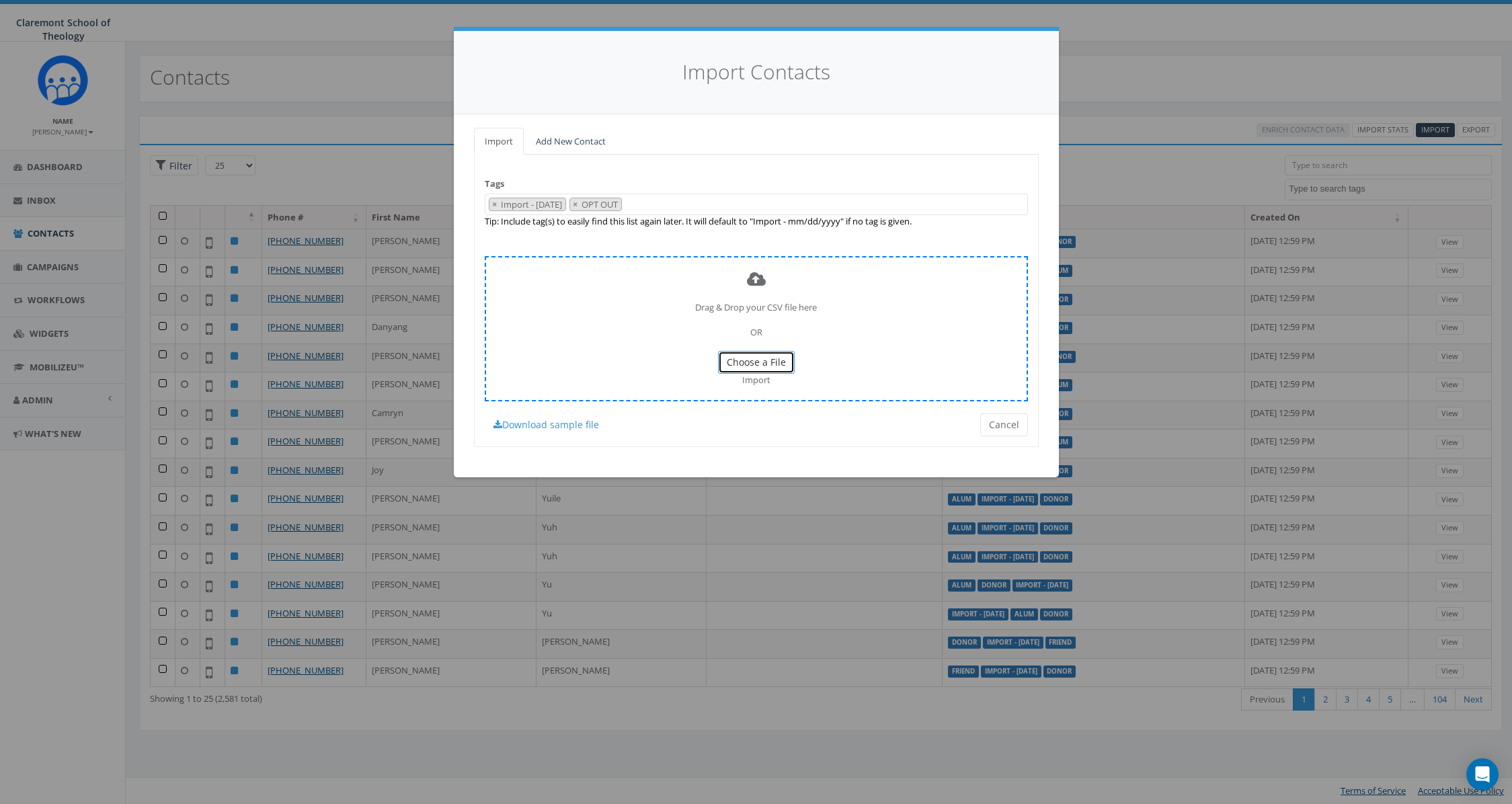
click at [740, 360] on span "Choose a File" at bounding box center [756, 361] width 59 height 13
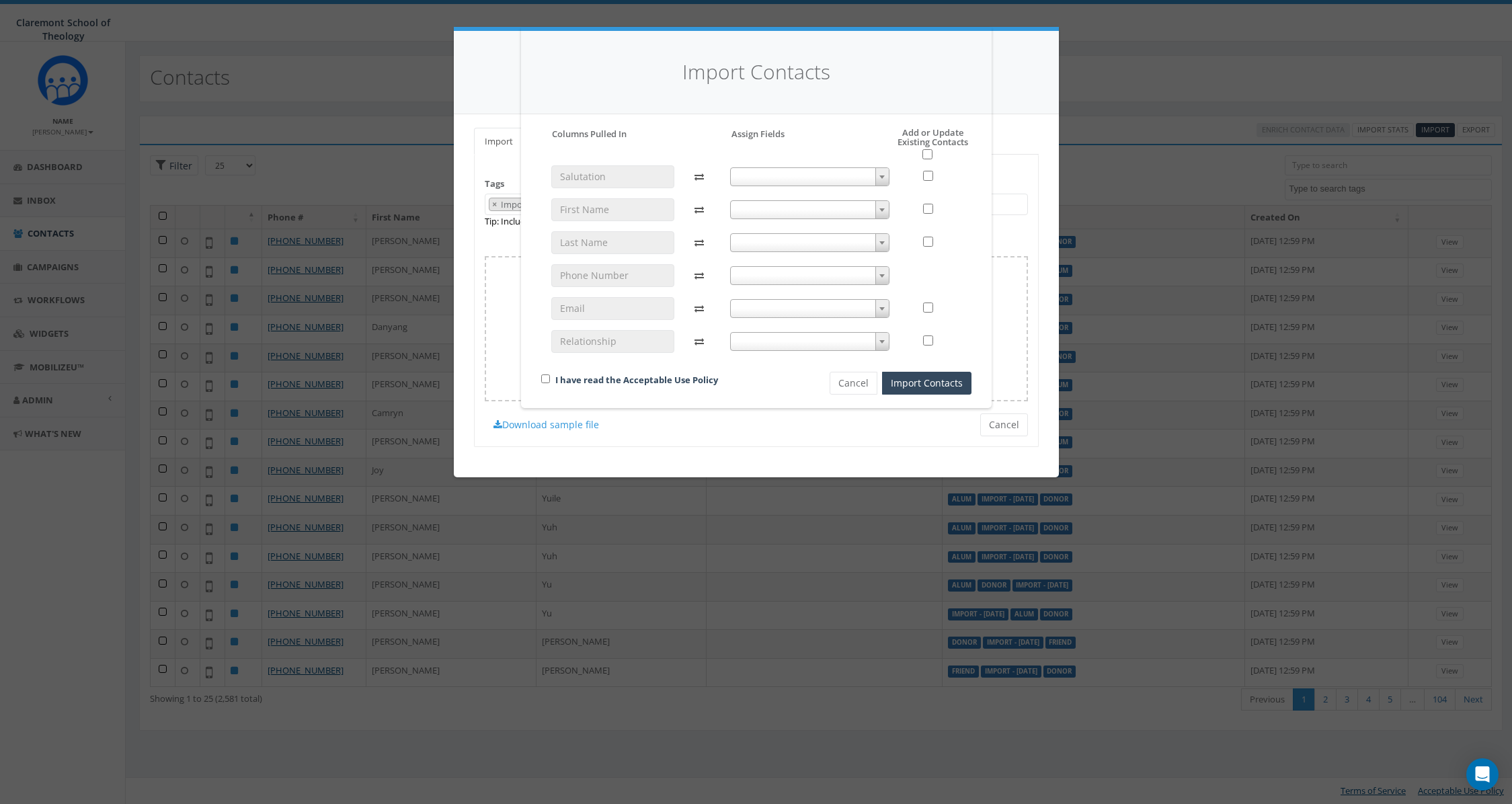
click at [786, 173] on span at bounding box center [809, 176] width 159 height 18
select select "salutation"
click at [764, 207] on span at bounding box center [809, 209] width 159 height 18
select select "first_name"
click at [753, 244] on span at bounding box center [809, 242] width 159 height 18
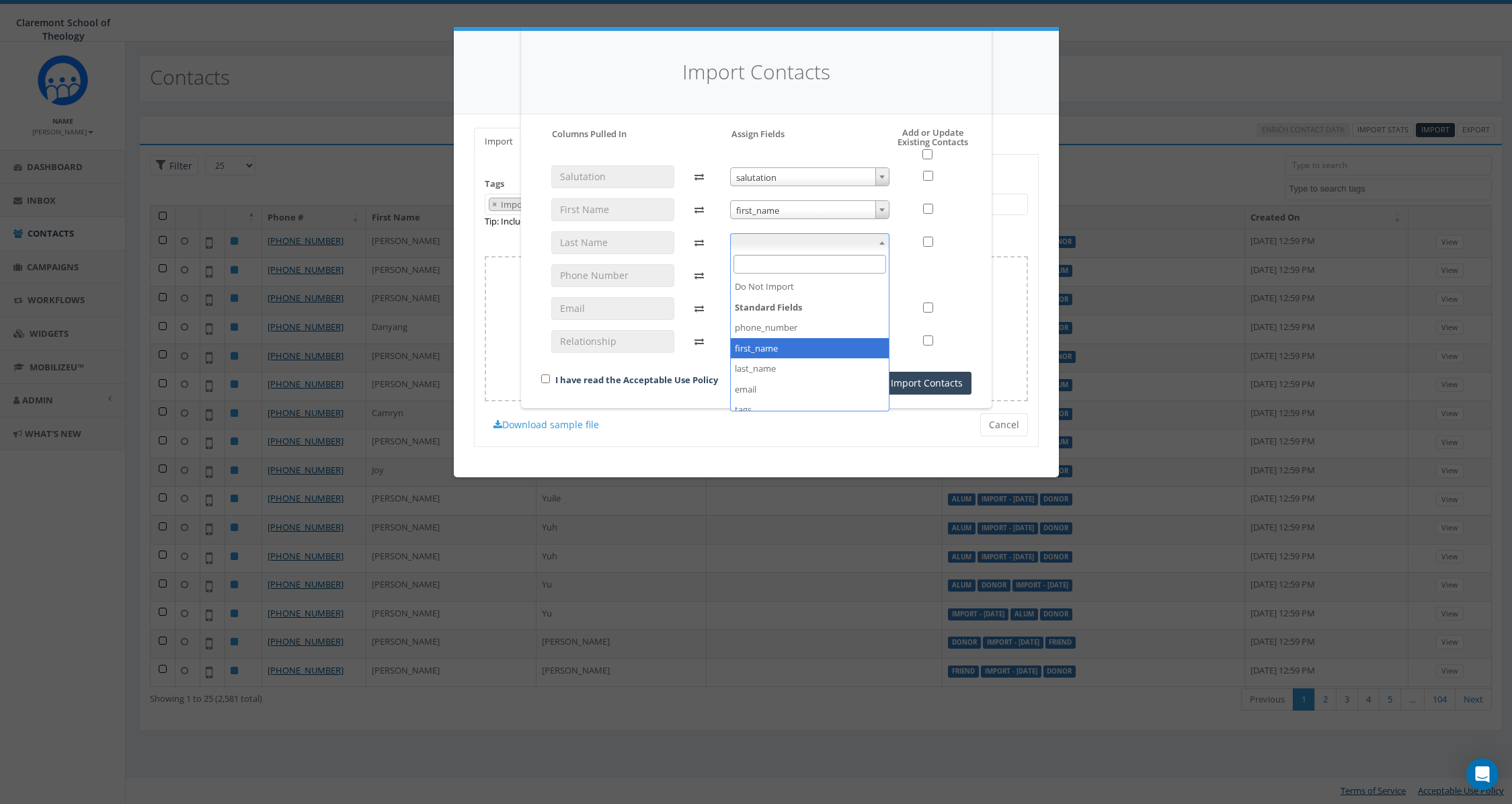
scroll to position [3, 0]
select select "last_name"
click at [786, 270] on span at bounding box center [809, 275] width 159 height 18
select select "phone_number"
click at [769, 308] on span at bounding box center [809, 308] width 159 height 18
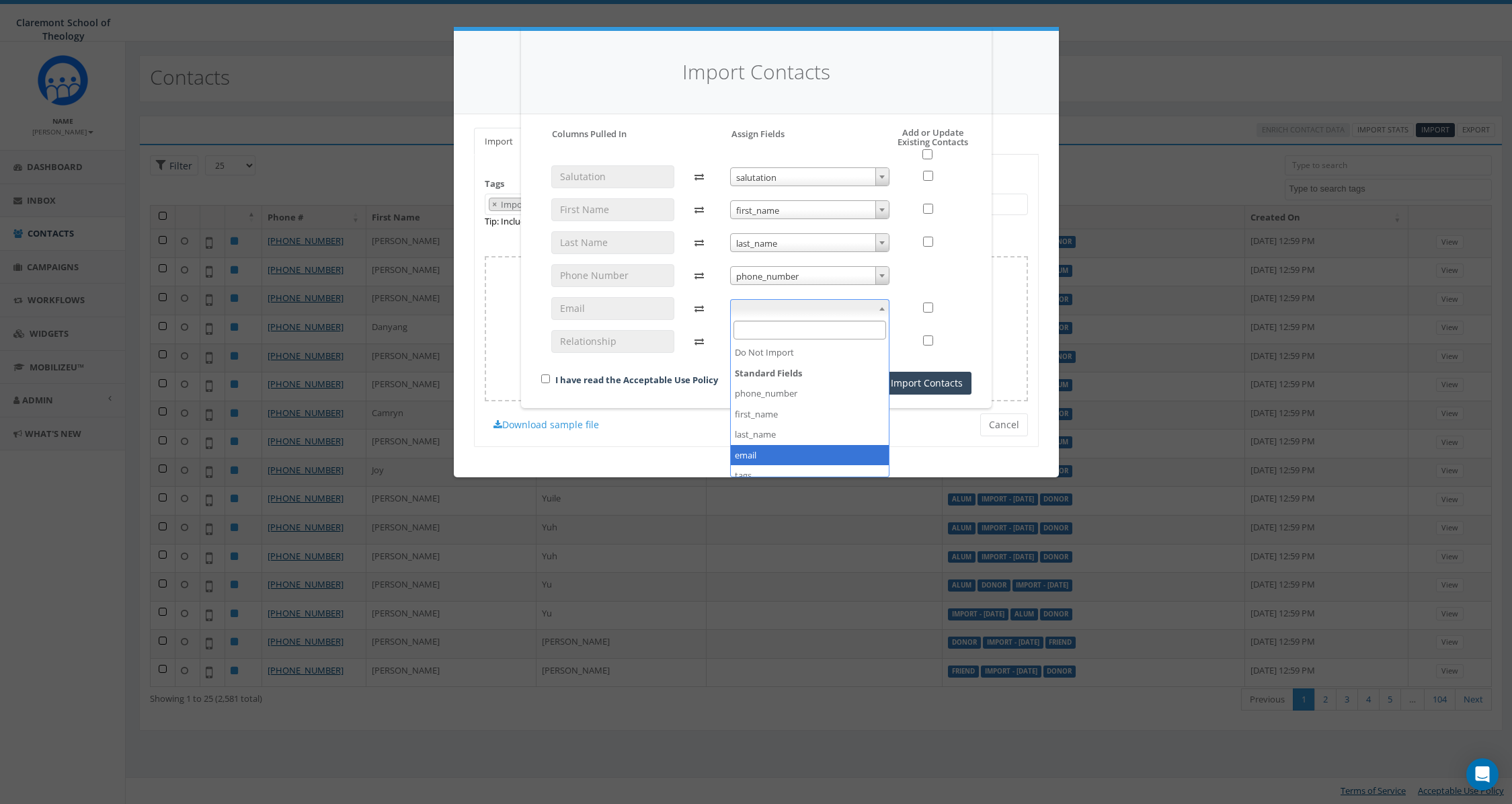
select select "email"
click at [769, 343] on span at bounding box center [809, 341] width 159 height 18
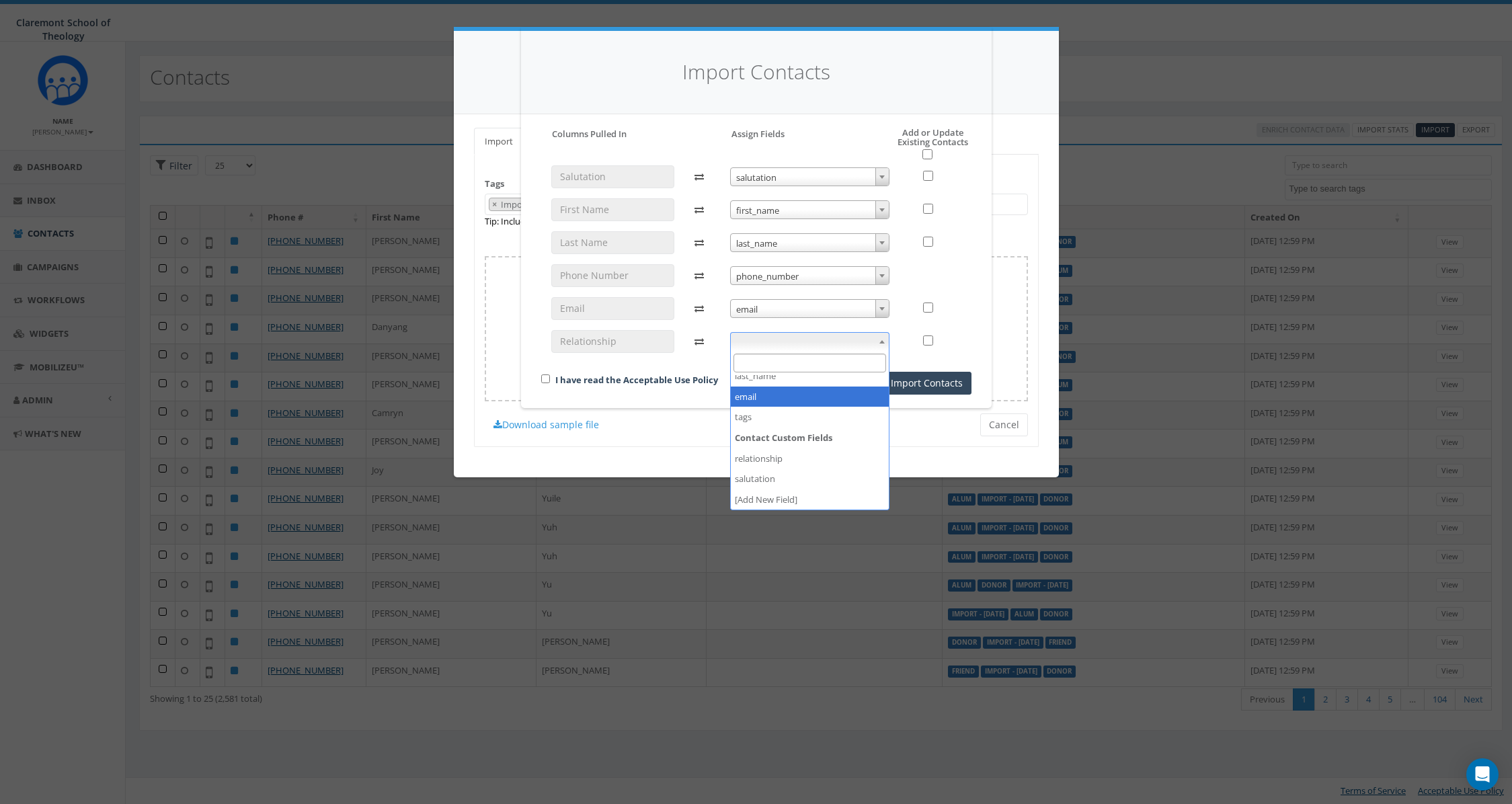
scroll to position [91, 0]
select select "tags"
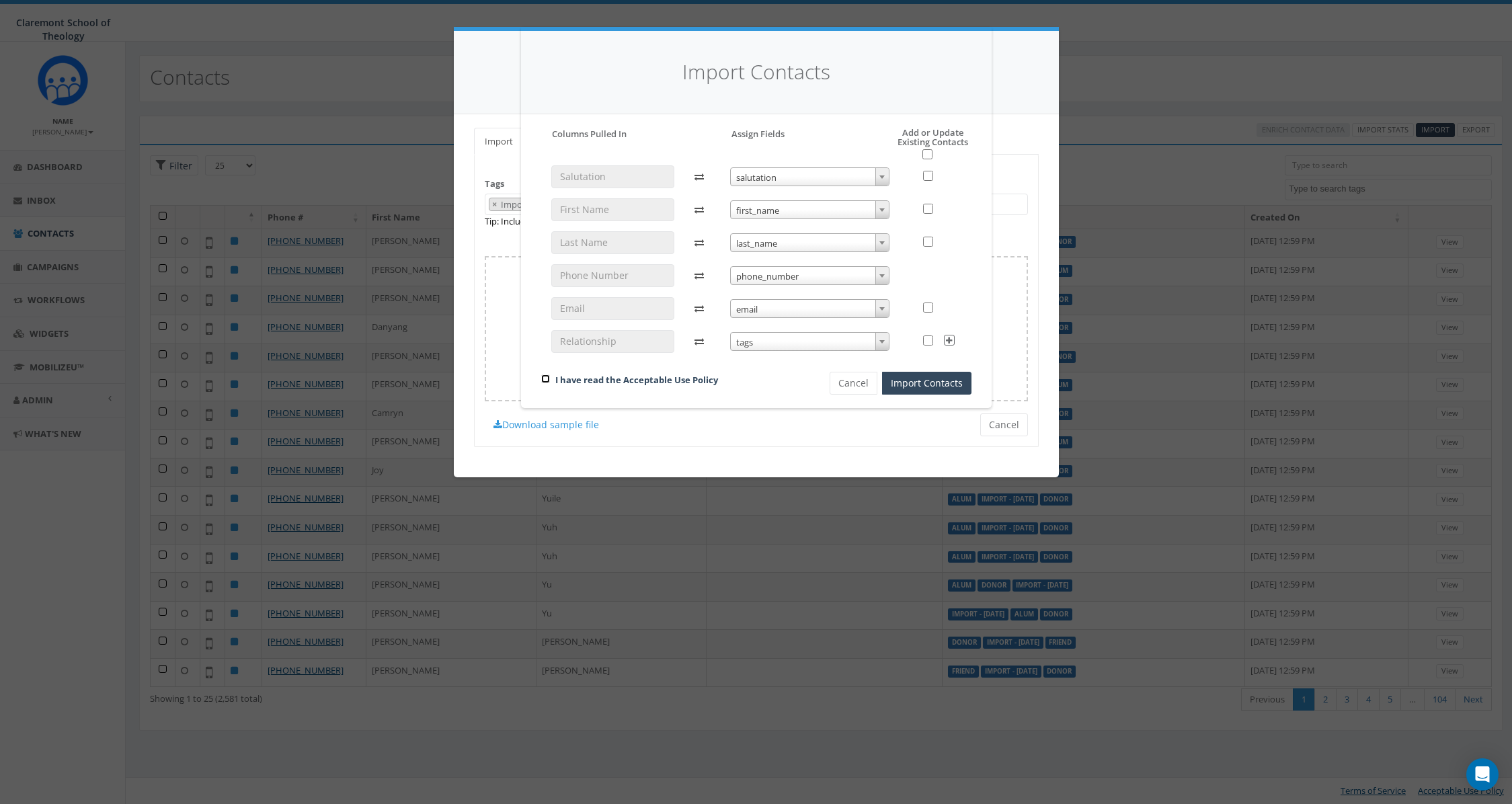
click at [547, 378] on input "checkbox" at bounding box center [545, 379] width 9 height 9
checkbox input "true"
click at [946, 382] on button "Import Contacts" at bounding box center [927, 384] width 89 height 23
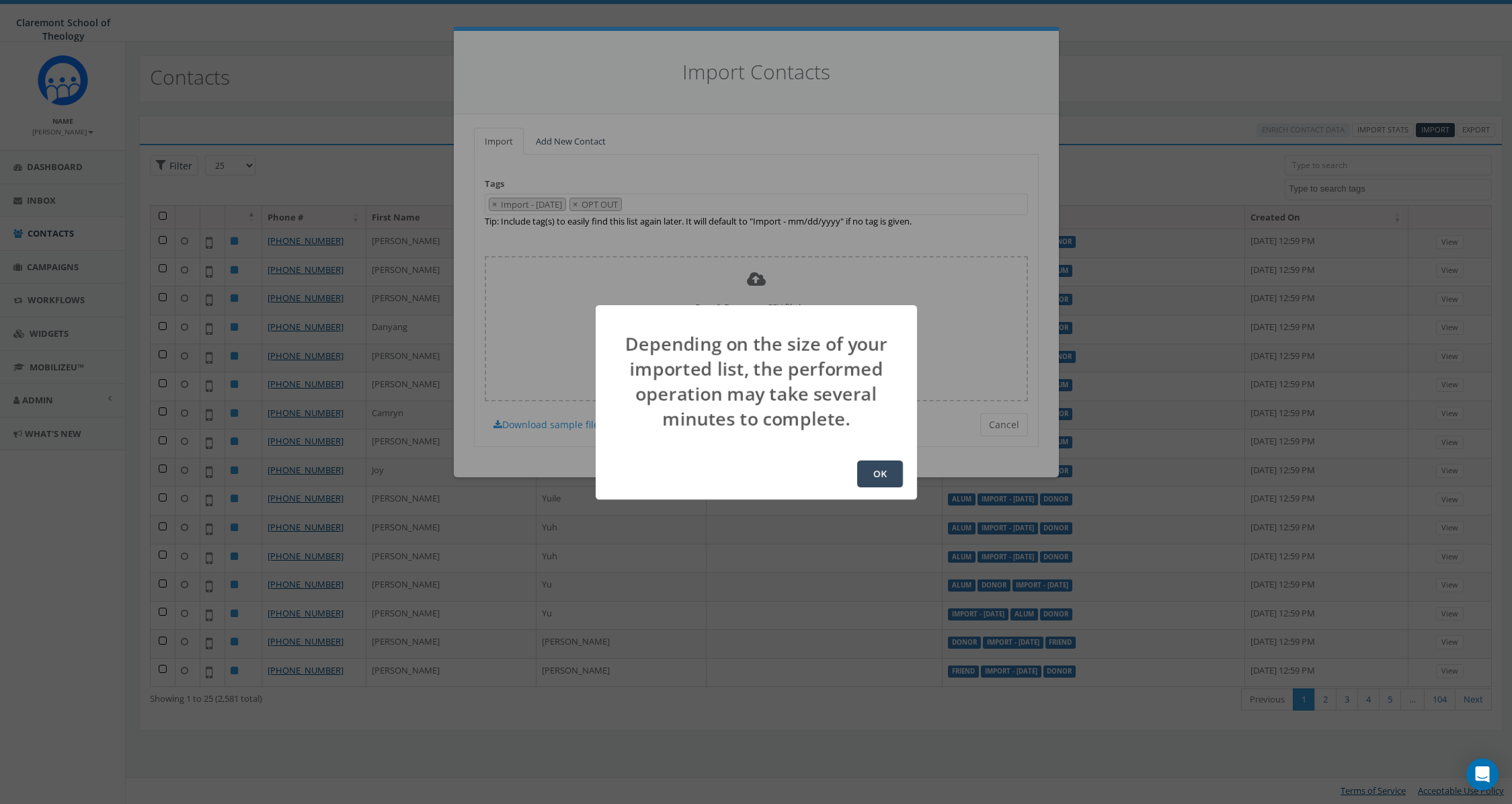
click at [874, 478] on button "OK" at bounding box center [879, 474] width 46 height 27
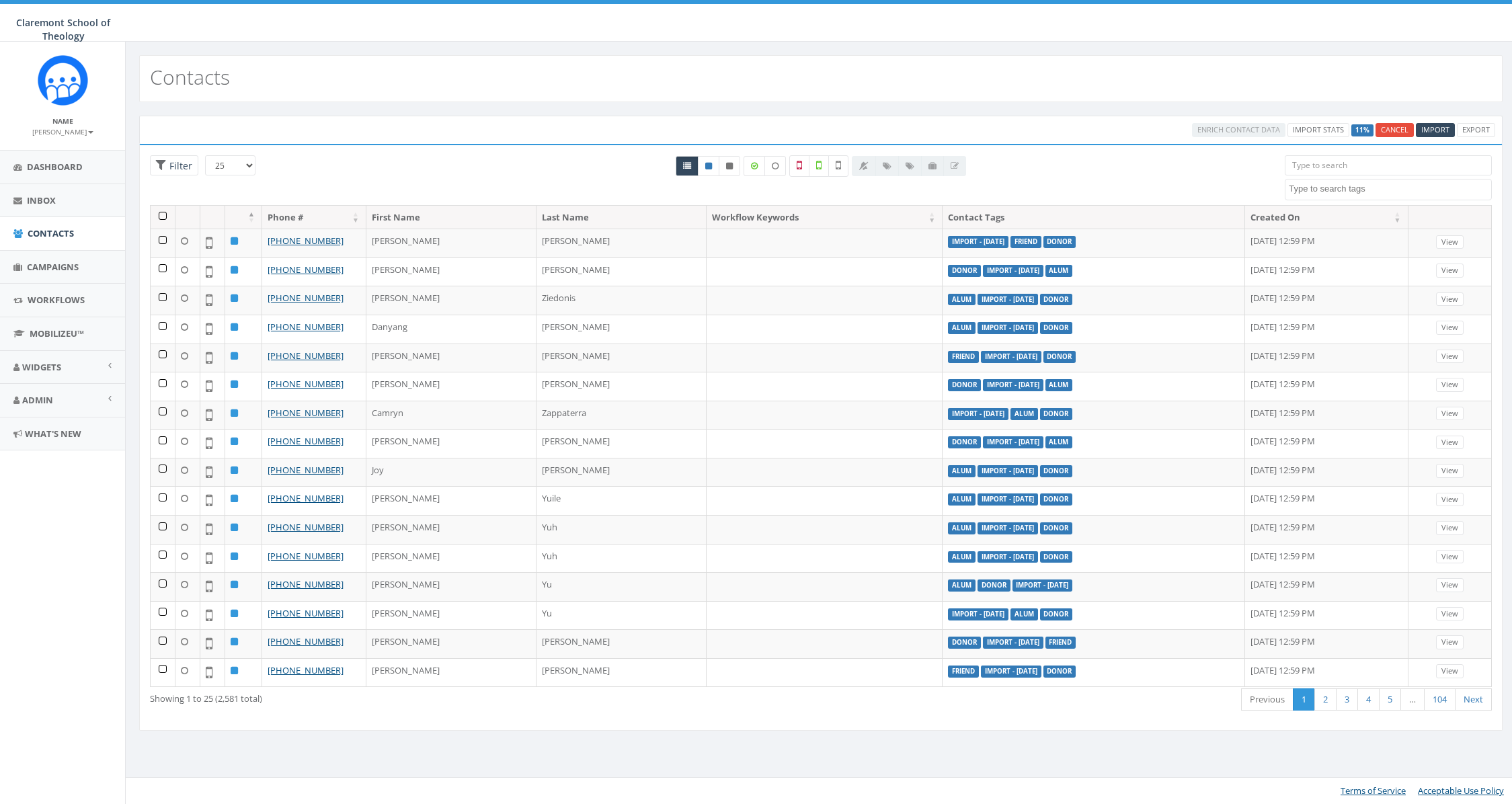
select select
